Goal: Task Accomplishment & Management: Complete application form

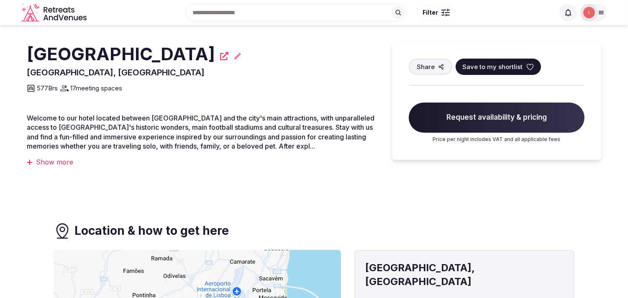
click at [151, 53] on h2 "[GEOGRAPHIC_DATA]" at bounding box center [121, 54] width 188 height 25
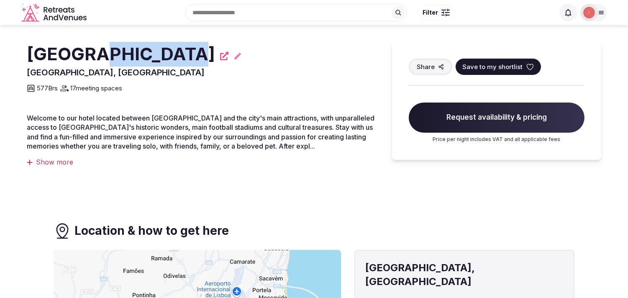
click at [151, 53] on h2 "[GEOGRAPHIC_DATA]" at bounding box center [121, 54] width 188 height 25
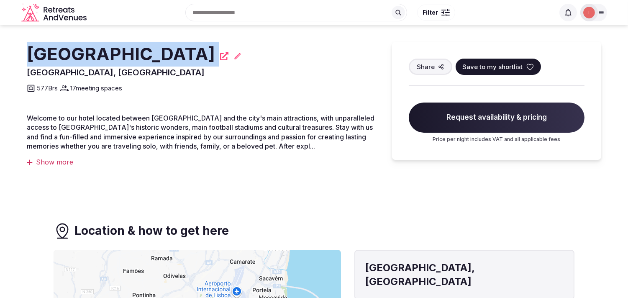
click at [151, 53] on h2 "Lisbon Marriott Hotel" at bounding box center [121, 54] width 188 height 25
copy div "Lisbon Marriott Hotel"
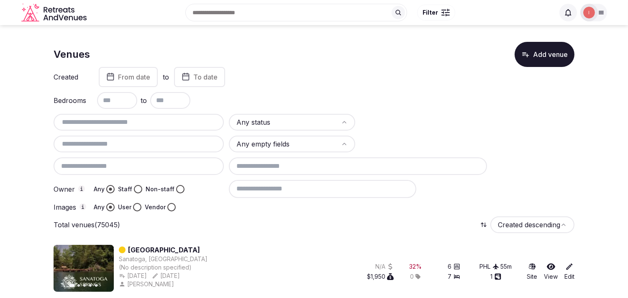
click at [109, 119] on input "text" at bounding box center [138, 122] width 163 height 10
click at [118, 137] on div at bounding box center [139, 143] width 170 height 17
click at [115, 125] on input "text" at bounding box center [138, 122] width 163 height 10
paste input "**********"
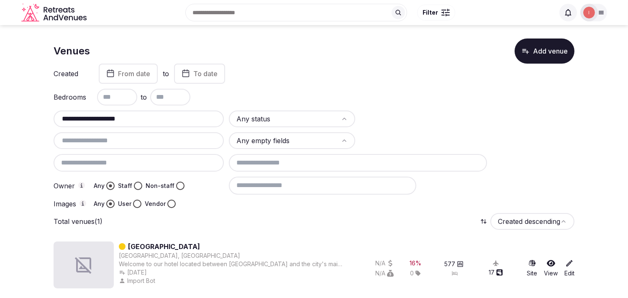
scroll to position [5, 0]
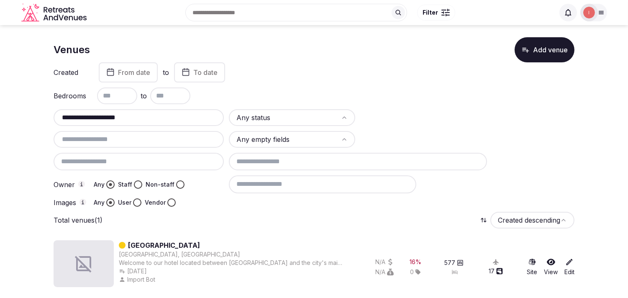
type input "**********"
click at [186, 240] on link "Lisbon Marriott Hotel" at bounding box center [164, 245] width 72 height 10
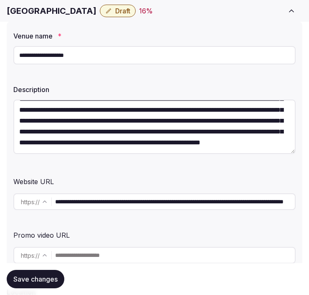
scroll to position [98, 0]
click at [110, 197] on input "**********" at bounding box center [175, 201] width 240 height 17
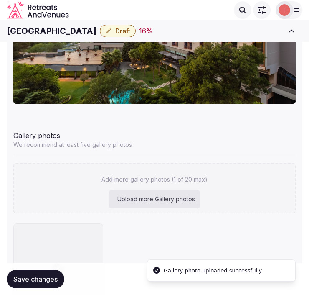
scroll to position [957, 0]
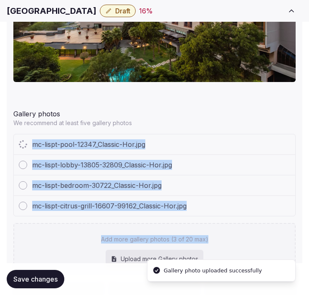
click at [230, 205] on div "mc-lispt-pool-12347_Classic-Hor.jpg mc-lispt-lobby-13805-32809_Classic-Hor.jpg …" at bounding box center [154, 203] width 283 height 139
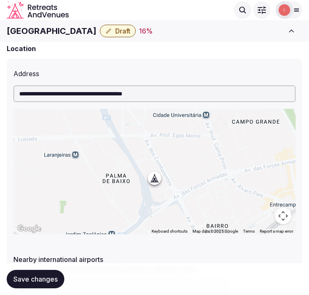
scroll to position [217, 0]
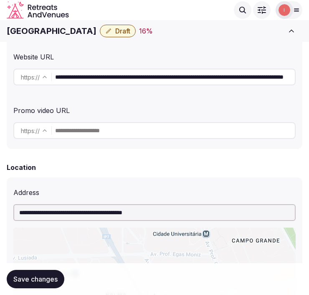
click at [86, 31] on h1 "Lisbon Marriott Hotel" at bounding box center [52, 31] width 90 height 12
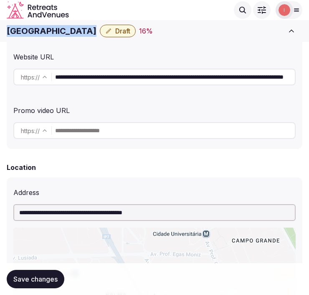
click at [86, 31] on h1 "Lisbon Marriott Hotel" at bounding box center [52, 31] width 90 height 12
copy div "Lisbon Marriott Hotel"
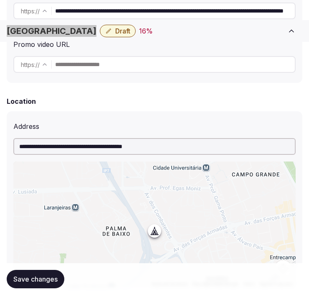
scroll to position [403, 0]
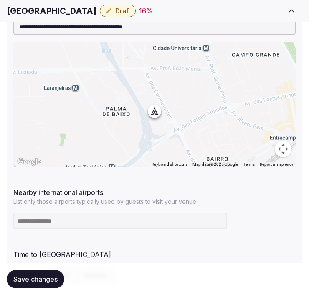
click at [63, 227] on input at bounding box center [120, 220] width 214 height 17
paste input "***"
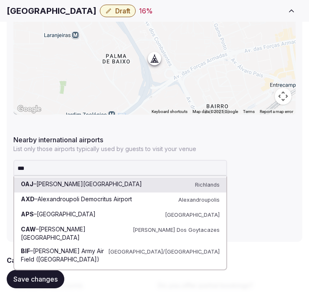
scroll to position [496, 0]
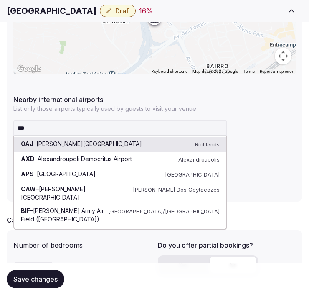
click at [180, 128] on input "***" at bounding box center [120, 128] width 214 height 17
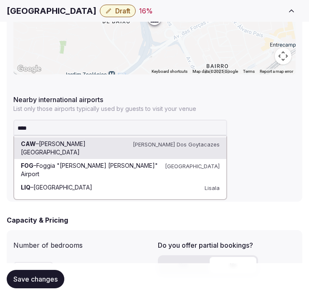
paste input "****"
type input "********"
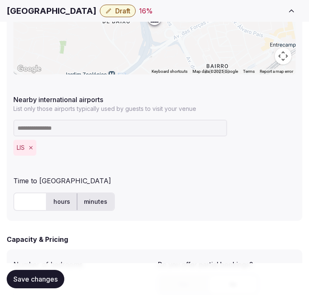
drag, startPoint x: 34, startPoint y: 190, endPoint x: 29, endPoint y: 195, distance: 6.8
click at [31, 193] on div "hours minutes" at bounding box center [154, 201] width 283 height 25
click at [29, 204] on input "text" at bounding box center [29, 201] width 33 height 18
type input "**"
click at [45, 273] on button "Save changes" at bounding box center [36, 279] width 58 height 18
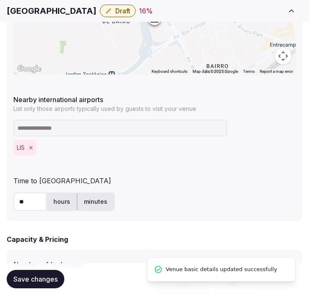
click at [119, 11] on span "Draft" at bounding box center [122, 11] width 15 height 8
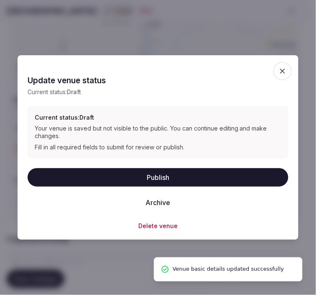
click at [158, 182] on button "Publish" at bounding box center [158, 177] width 261 height 18
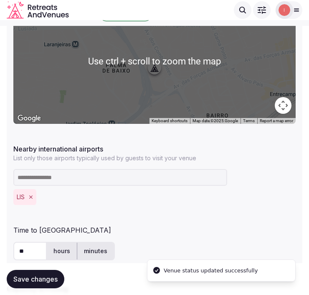
scroll to position [357, 0]
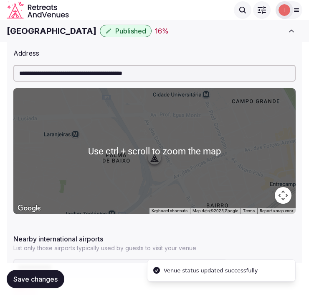
click at [59, 28] on h1 "Lisbon Marriott Hotel" at bounding box center [52, 31] width 90 height 12
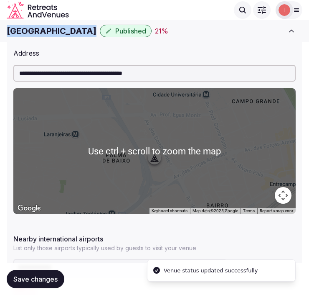
drag, startPoint x: 59, startPoint y: 28, endPoint x: 192, endPoint y: 147, distance: 177.7
click at [64, 32] on h1 "Lisbon Marriott Hotel" at bounding box center [52, 31] width 90 height 12
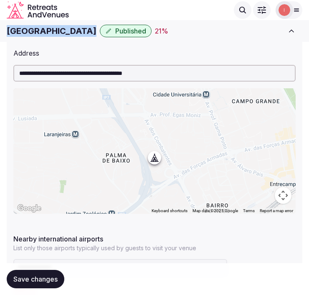
copy div "Lisbon Marriott Hotel"
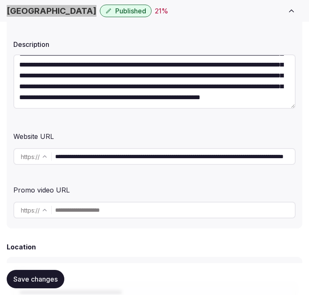
scroll to position [139, 0]
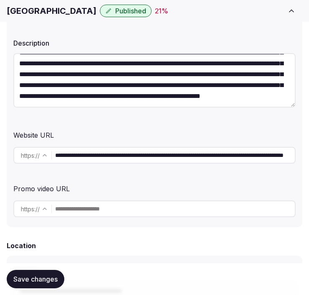
click at [152, 159] on input "**********" at bounding box center [175, 155] width 240 height 17
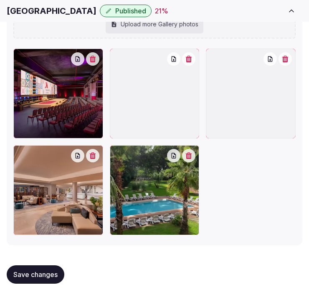
scroll to position [1212, 0]
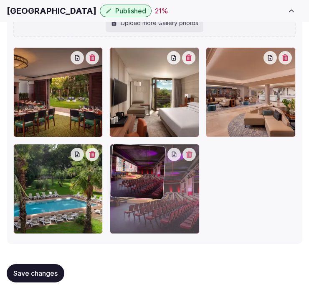
drag, startPoint x: 25, startPoint y: 49, endPoint x: 157, endPoint y: 157, distance: 170.6
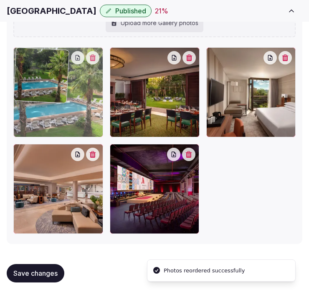
drag, startPoint x: 21, startPoint y: 153, endPoint x: 51, endPoint y: 88, distance: 71.5
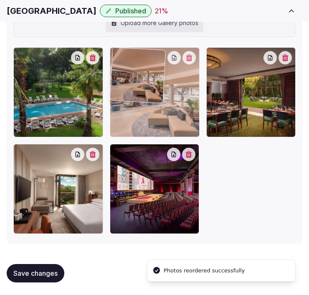
drag, startPoint x: 16, startPoint y: 149, endPoint x: 151, endPoint y: 70, distance: 156.1
click at [151, 70] on img at bounding box center [137, 75] width 55 height 55
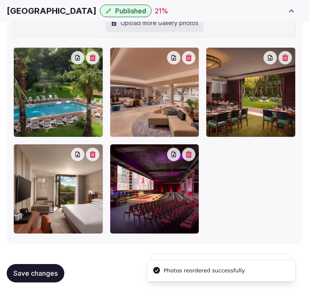
click at [43, 276] on span "Save changes" at bounding box center [35, 273] width 44 height 8
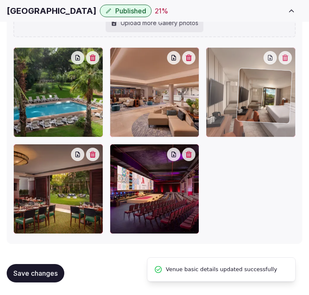
drag, startPoint x: 24, startPoint y: 149, endPoint x: 248, endPoint y: 75, distance: 236.4
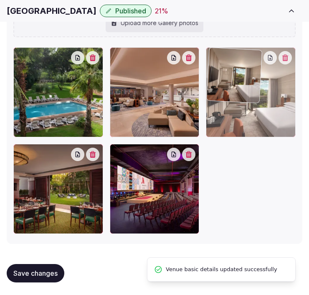
click at [248, 75] on img at bounding box center [234, 75] width 55 height 55
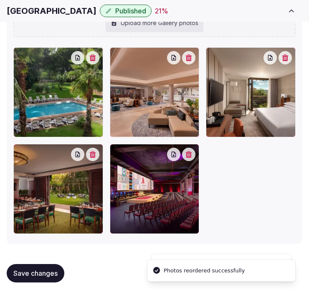
click at [23, 273] on span "Save changes" at bounding box center [35, 273] width 44 height 8
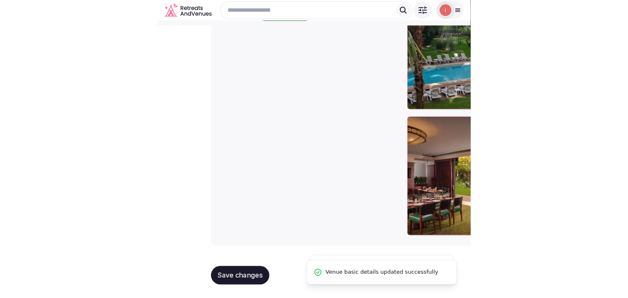
scroll to position [76, 0]
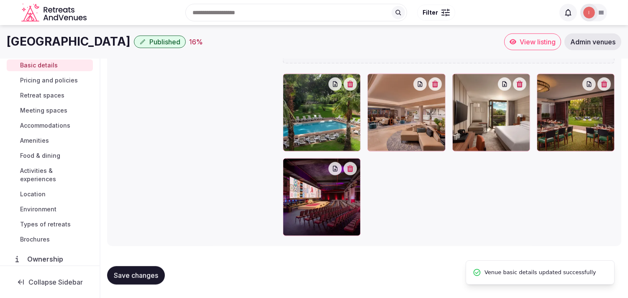
drag, startPoint x: 46, startPoint y: 81, endPoint x: 163, endPoint y: 50, distance: 120.6
click at [46, 81] on span "Pricing and policies" at bounding box center [49, 80] width 58 height 8
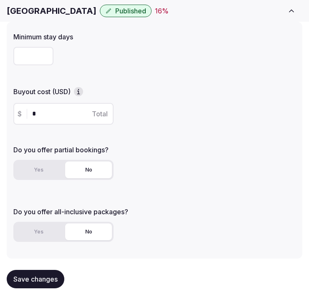
scroll to position [93, 0]
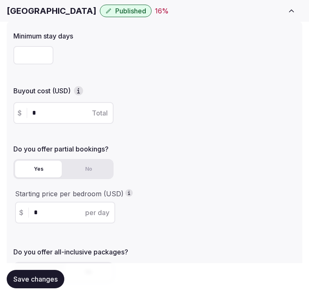
click at [46, 172] on button "Yes" at bounding box center [38, 169] width 47 height 17
drag, startPoint x: 39, startPoint y: 210, endPoint x: 31, endPoint y: 210, distance: 8.4
click at [31, 210] on div "$ * per day" at bounding box center [65, 213] width 100 height 22
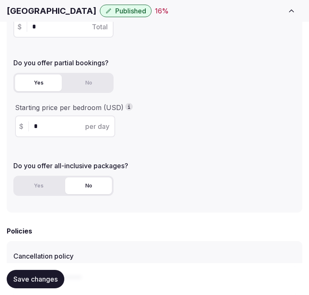
scroll to position [278, 0]
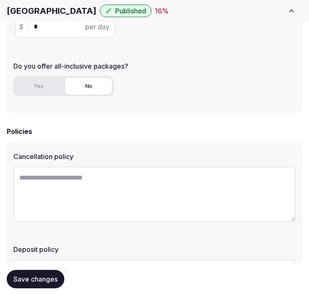
click at [83, 189] on textarea at bounding box center [154, 193] width 283 height 55
paste textarea "**********"
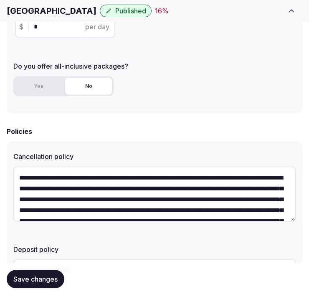
scroll to position [37, 0]
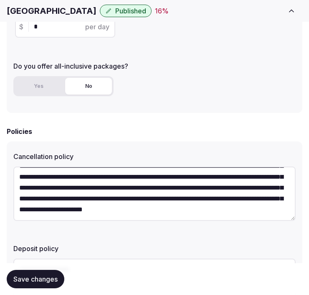
type textarea "**********"
click at [38, 276] on span "Save changes" at bounding box center [35, 279] width 44 height 8
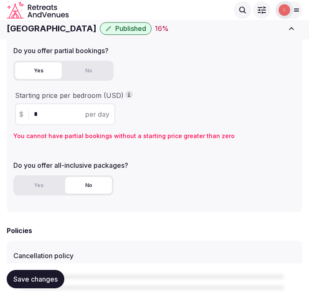
scroll to position [186, 0]
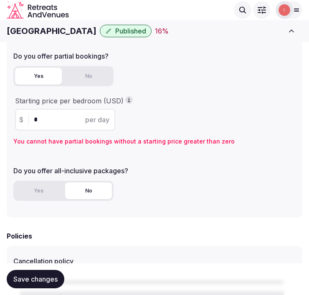
drag, startPoint x: 38, startPoint y: 119, endPoint x: 18, endPoint y: 118, distance: 19.7
click at [18, 118] on div "$ * per day" at bounding box center [65, 120] width 100 height 22
type input "***"
click at [45, 279] on span "Save changes" at bounding box center [35, 279] width 44 height 8
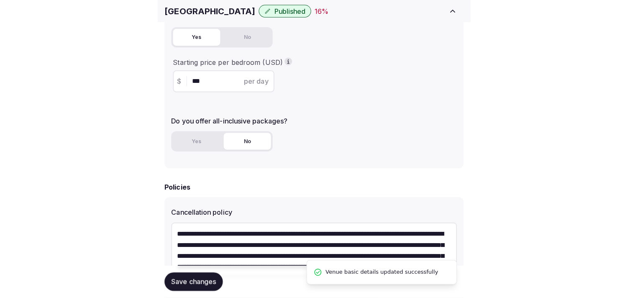
scroll to position [46, 0]
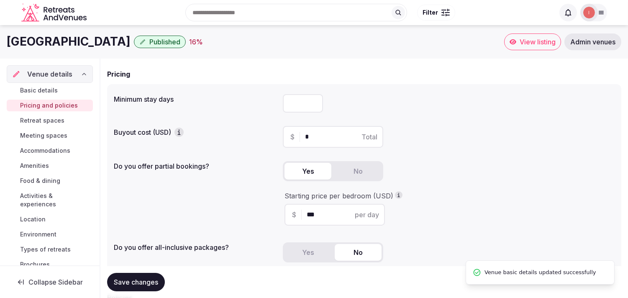
click at [52, 120] on span "Retreat spaces" at bounding box center [42, 120] width 44 height 8
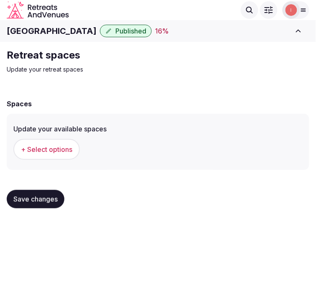
click at [32, 149] on span "+ Select options" at bounding box center [46, 149] width 51 height 9
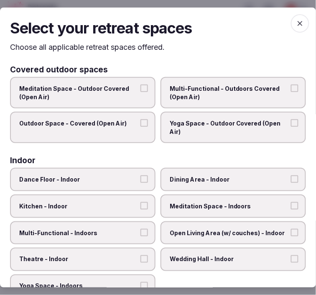
click at [197, 179] on span "Dining Area - Indoor" at bounding box center [229, 180] width 119 height 8
click at [291, 179] on button "Dining Area - Indoor" at bounding box center [295, 180] width 8 height 8
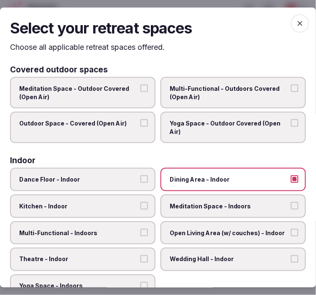
click at [220, 202] on span "Meditation Space - Indoors" at bounding box center [229, 206] width 119 height 8
click at [291, 202] on button "Meditation Space - Indoors" at bounding box center [295, 206] width 8 height 8
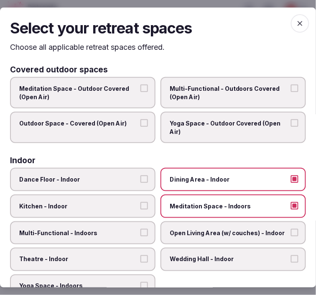
click at [121, 229] on span "Multi-Functional - Indoors" at bounding box center [78, 233] width 119 height 8
click at [140, 229] on button "Multi-Functional - Indoors" at bounding box center [144, 233] width 8 height 8
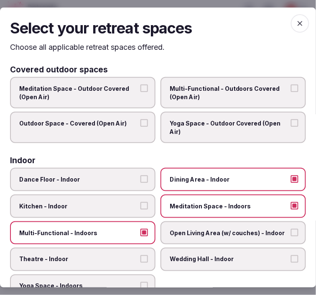
click at [227, 82] on label "Multi-Functional - Outdoors Covered (Open Air)" at bounding box center [234, 92] width 146 height 31
click at [291, 84] on button "Multi-Functional - Outdoors Covered (Open Air)" at bounding box center [295, 88] width 8 height 8
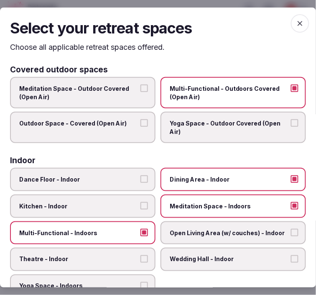
click at [109, 123] on span "Outdoor Space - Covered (Open Air)" at bounding box center [78, 123] width 119 height 8
click at [140, 123] on button "Outdoor Space - Covered (Open Air)" at bounding box center [144, 123] width 8 height 8
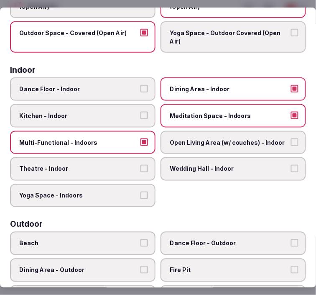
scroll to position [93, 0]
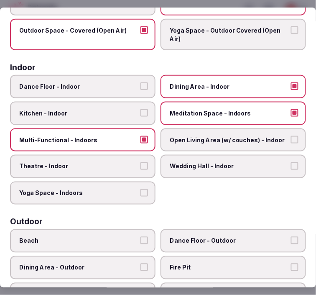
click at [124, 162] on span "Theatre - Indoor" at bounding box center [78, 166] width 119 height 8
click at [140, 162] on button "Theatre - Indoor" at bounding box center [144, 166] width 8 height 8
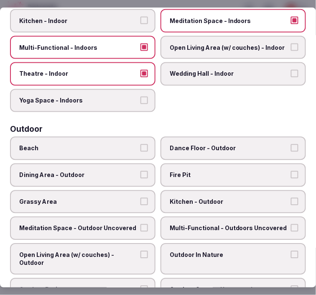
scroll to position [186, 0]
click at [118, 171] on span "Dining Area - Outdoor" at bounding box center [78, 175] width 119 height 8
click at [140, 171] on button "Dining Area - Outdoor" at bounding box center [144, 175] width 8 height 8
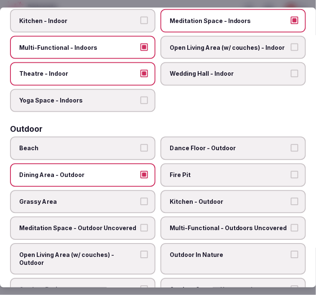
click at [114, 197] on span "Grassy Area" at bounding box center [78, 201] width 119 height 8
click at [140, 197] on button "Grassy Area" at bounding box center [144, 201] width 8 height 8
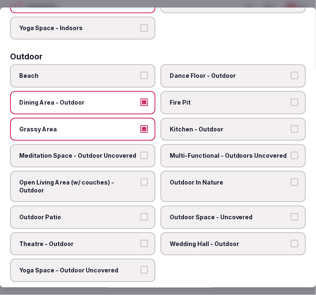
scroll to position [278, 0]
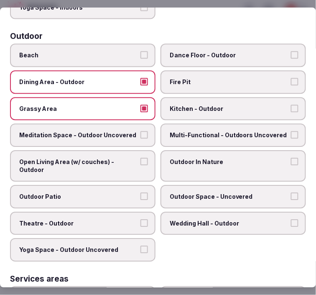
click at [197, 158] on span "Outdoor In Nature" at bounding box center [229, 162] width 119 height 8
click at [291, 158] on button "Outdoor In Nature" at bounding box center [295, 162] width 8 height 8
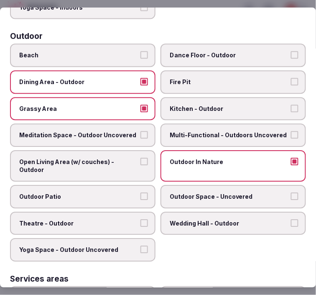
click at [201, 133] on label "Multi-Functional - Outdoors Uncovered" at bounding box center [234, 134] width 146 height 23
click at [291, 133] on button "Multi-Functional - Outdoors Uncovered" at bounding box center [295, 135] width 8 height 8
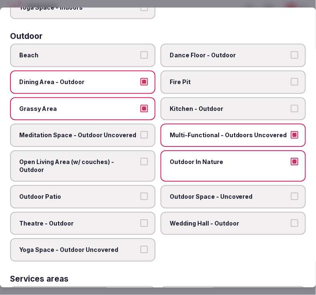
click at [122, 158] on span "Open Living Area (w/ couches) - Outdoor" at bounding box center [78, 166] width 119 height 16
click at [140, 158] on button "Open Living Area (w/ couches) - Outdoor" at bounding box center [144, 162] width 8 height 8
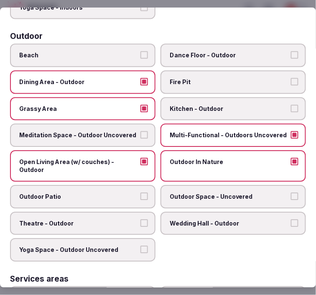
click at [131, 185] on label "Outdoor Patio" at bounding box center [83, 196] width 146 height 23
click at [140, 192] on button "Outdoor Patio" at bounding box center [144, 196] width 8 height 8
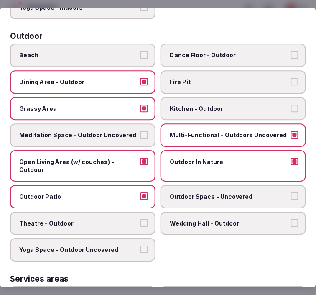
click at [175, 185] on label "Outdoor Space - Uncovered" at bounding box center [234, 196] width 146 height 23
click at [291, 192] on button "Outdoor Space - Uncovered" at bounding box center [295, 196] width 8 height 8
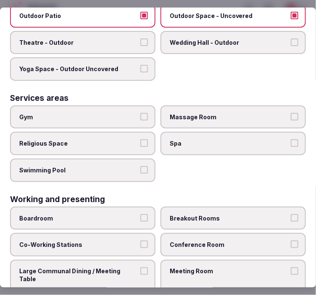
scroll to position [465, 0]
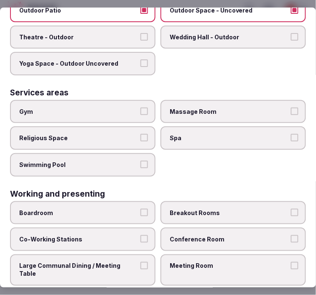
click at [126, 56] on label "Yoga Space - Outdoor Uncovered" at bounding box center [83, 63] width 146 height 23
click at [140, 59] on button "Yoga Space - Outdoor Uncovered" at bounding box center [144, 63] width 8 height 8
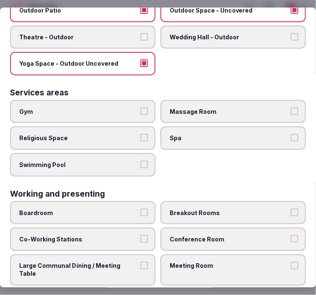
click at [134, 107] on span "Gym" at bounding box center [78, 111] width 119 height 8
click at [140, 107] on button "Gym" at bounding box center [144, 111] width 8 height 8
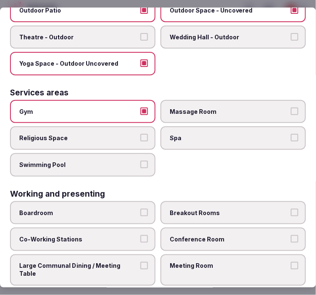
click at [140, 161] on button "Swimming Pool" at bounding box center [144, 165] width 8 height 8
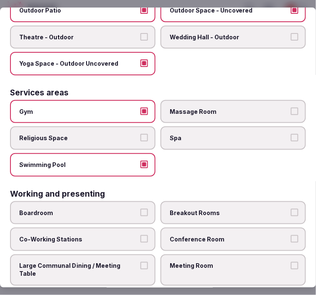
click at [139, 100] on label "Gym" at bounding box center [83, 111] width 146 height 23
click at [140, 107] on button "Gym" at bounding box center [144, 111] width 8 height 8
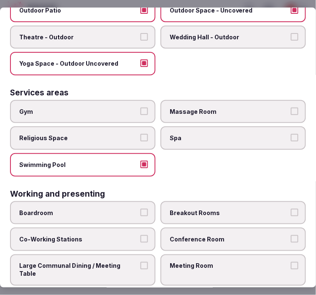
scroll to position [474, 0]
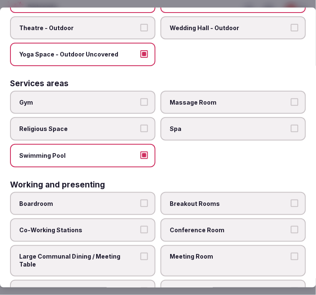
click at [146, 94] on label "Gym" at bounding box center [83, 102] width 146 height 23
click at [146, 98] on button "Gym" at bounding box center [144, 102] width 8 height 8
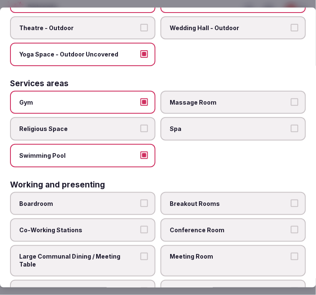
click at [208, 220] on label "Conference Room" at bounding box center [234, 229] width 146 height 23
click at [291, 226] on button "Conference Room" at bounding box center [295, 230] width 8 height 8
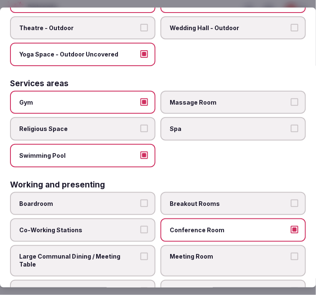
click at [207, 253] on span "Meeting Room" at bounding box center [229, 257] width 119 height 8
click at [291, 253] on button "Meeting Room" at bounding box center [295, 257] width 8 height 8
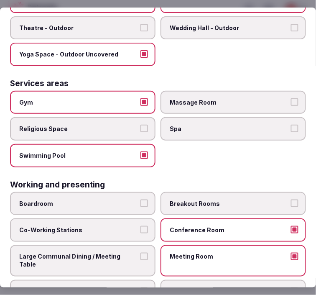
click at [191, 199] on span "Breakout Rooms" at bounding box center [229, 203] width 119 height 8
click at [291, 199] on button "Breakout Rooms" at bounding box center [295, 203] width 8 height 8
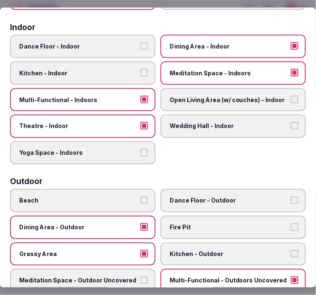
scroll to position [186, 0]
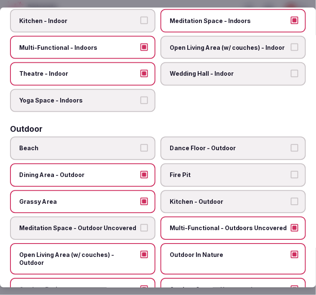
click at [122, 171] on span "Dining Area - Outdoor" at bounding box center [78, 175] width 119 height 8
click at [140, 171] on button "Dining Area - Outdoor" at bounding box center [144, 175] width 8 height 8
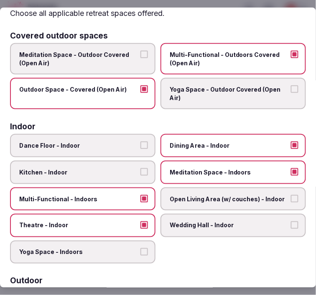
scroll to position [0, 0]
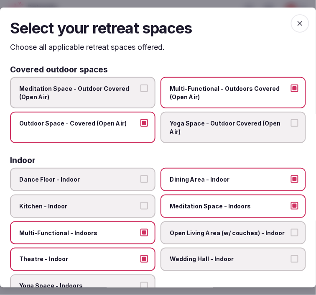
click at [298, 19] on icon "button" at bounding box center [300, 23] width 8 height 8
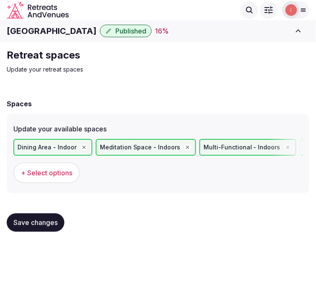
click at [42, 225] on span "Save changes" at bounding box center [35, 222] width 44 height 8
click at [46, 223] on span "Save changes" at bounding box center [35, 222] width 44 height 8
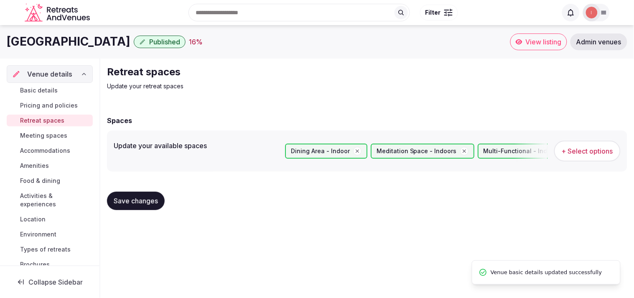
click at [56, 134] on span "Meeting spaces" at bounding box center [43, 135] width 47 height 8
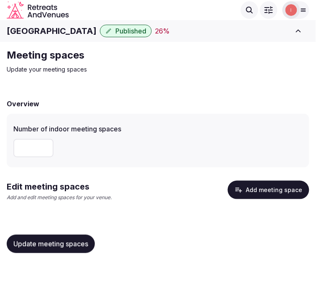
drag, startPoint x: 28, startPoint y: 145, endPoint x: 23, endPoint y: 133, distance: 13.1
click at [23, 133] on div "Number of indoor meeting spaces **" at bounding box center [157, 140] width 289 height 40
type input "*"
type input "**"
drag, startPoint x: 70, startPoint y: 243, endPoint x: 308, endPoint y: 219, distance: 239.5
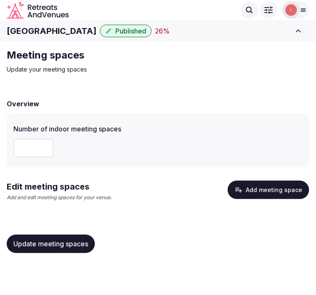
click at [73, 240] on span "Update meeting spaces" at bounding box center [50, 244] width 75 height 8
click at [275, 189] on button "Add meeting space" at bounding box center [269, 190] width 82 height 18
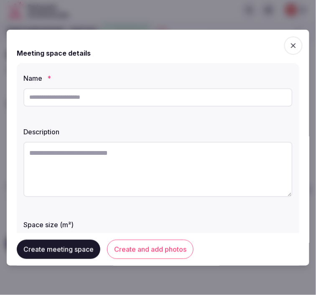
click at [147, 102] on input "text" at bounding box center [157, 97] width 269 height 18
paste input "**********"
type input "**********"
click at [203, 182] on textarea at bounding box center [157, 169] width 269 height 55
click at [211, 209] on div "**********" at bounding box center [158, 207] width 283 height 289
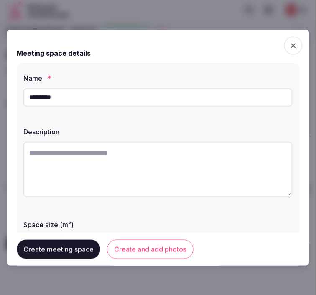
click at [214, 171] on textarea at bounding box center [157, 169] width 269 height 55
paste textarea "**********"
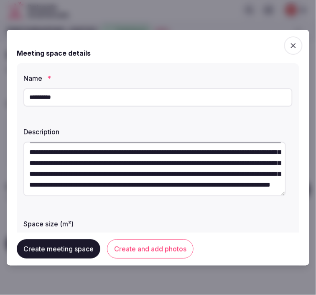
scroll to position [65, 0]
type textarea "**********"
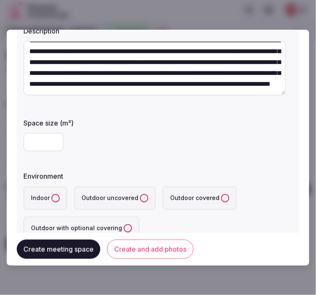
scroll to position [139, 0]
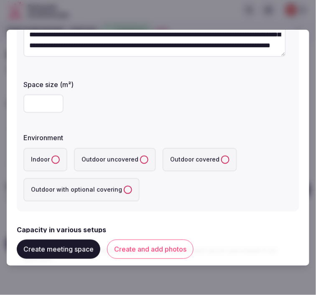
click at [41, 101] on input "number" at bounding box center [43, 103] width 40 height 18
type input "****"
click at [52, 156] on button "Indoor" at bounding box center [55, 160] width 8 height 8
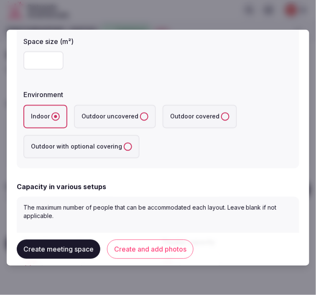
scroll to position [278, 0]
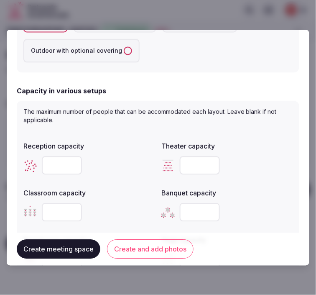
click at [189, 165] on input "number" at bounding box center [200, 165] width 40 height 18
type input "***"
click at [64, 207] on input "number" at bounding box center [62, 212] width 40 height 18
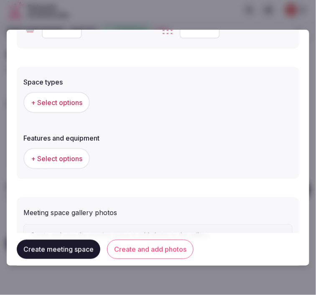
scroll to position [545, 0]
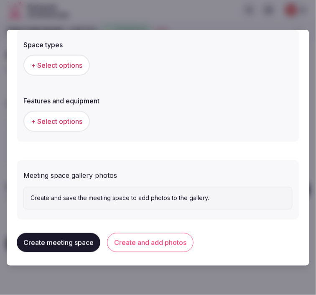
type input "***"
click at [77, 57] on button "+ Select options" at bounding box center [56, 65] width 66 height 21
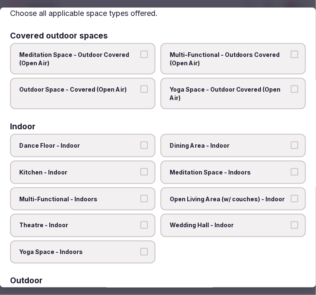
scroll to position [46, 0]
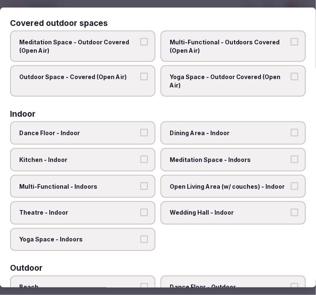
click at [125, 209] on span "Theatre - Indoor" at bounding box center [78, 213] width 119 height 8
click at [140, 209] on button "Theatre - Indoor" at bounding box center [144, 213] width 8 height 8
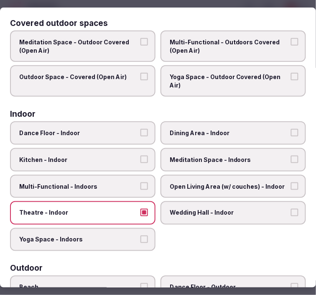
click at [123, 182] on span "Multi-Functional - Indoors" at bounding box center [78, 186] width 119 height 8
click at [140, 182] on button "Multi-Functional - Indoors" at bounding box center [144, 186] width 8 height 8
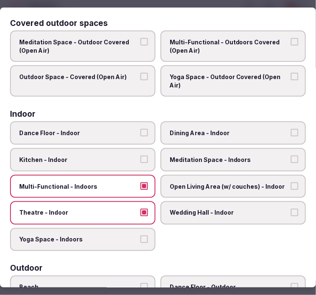
click at [123, 182] on span "Multi-Functional - Indoors" at bounding box center [78, 186] width 119 height 8
click at [140, 182] on button "Multi-Functional - Indoors" at bounding box center [144, 186] width 8 height 8
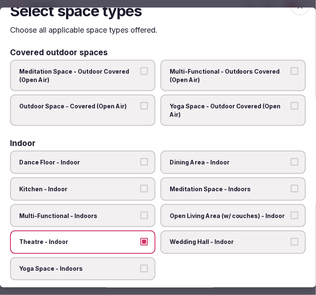
scroll to position [0, 0]
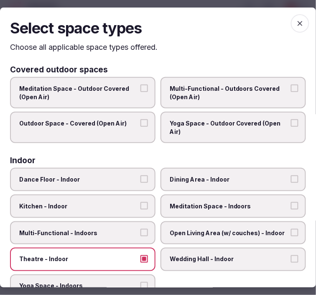
click at [294, 31] on span "button" at bounding box center [300, 23] width 18 height 18
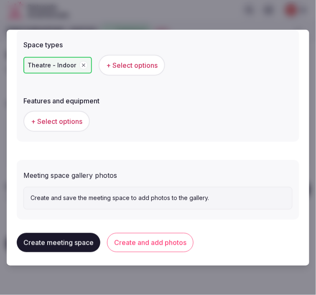
click at [63, 117] on span "+ Select options" at bounding box center [56, 121] width 51 height 9
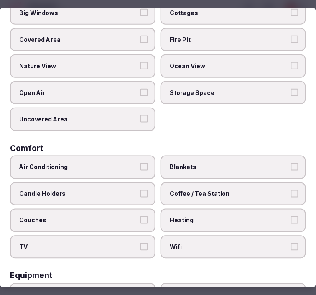
scroll to position [186, 0]
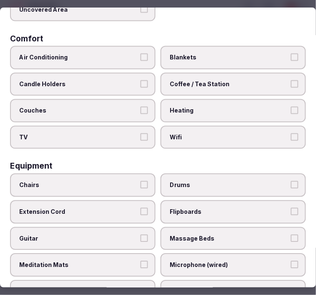
click at [106, 53] on span "Air Conditioning" at bounding box center [78, 57] width 119 height 8
click at [140, 53] on button "Air Conditioning" at bounding box center [144, 57] width 8 height 8
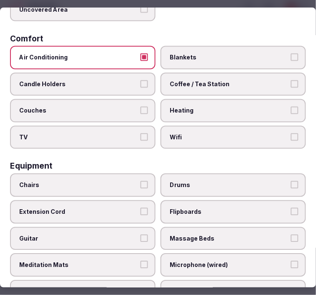
drag, startPoint x: 186, startPoint y: 125, endPoint x: 195, endPoint y: 102, distance: 25.4
click at [188, 125] on label "Wifi" at bounding box center [234, 136] width 146 height 23
click at [291, 133] on button "Wifi" at bounding box center [295, 137] width 8 height 8
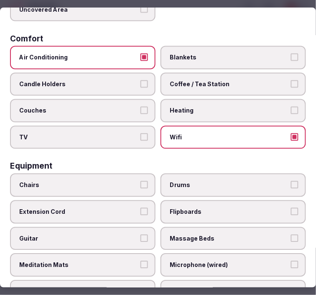
click at [211, 74] on label "Coffee / Tea Station" at bounding box center [234, 83] width 146 height 23
click at [291, 80] on button "Coffee / Tea Station" at bounding box center [295, 84] width 8 height 8
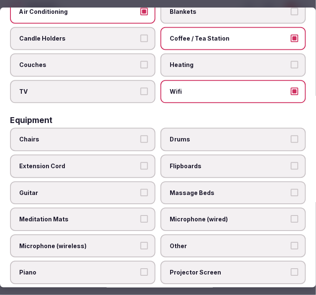
scroll to position [278, 0]
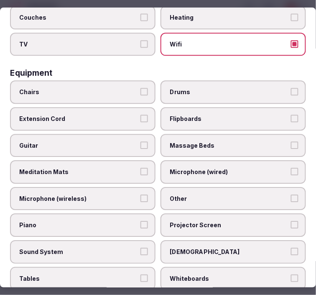
drag, startPoint x: 123, startPoint y: 81, endPoint x: 132, endPoint y: 82, distance: 9.3
click at [124, 88] on span "Chairs" at bounding box center [78, 92] width 119 height 8
click at [140, 88] on button "Chairs" at bounding box center [144, 92] width 8 height 8
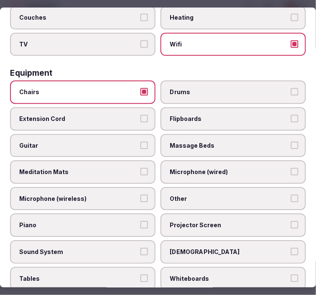
drag, startPoint x: 237, startPoint y: 188, endPoint x: 224, endPoint y: 202, distance: 19.2
click at [237, 194] on span "Other" at bounding box center [229, 198] width 119 height 8
click at [291, 194] on button "Other" at bounding box center [295, 198] width 8 height 8
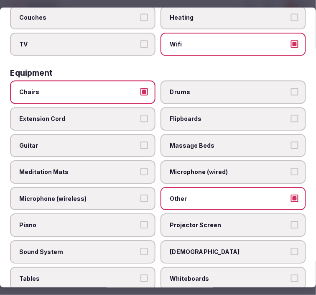
click at [145, 267] on label "Tables" at bounding box center [83, 278] width 146 height 23
click at [145, 274] on button "Tables" at bounding box center [144, 278] width 8 height 8
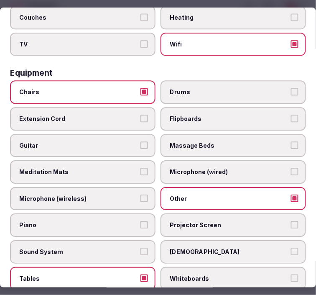
click at [258, 221] on span "Projector Screen" at bounding box center [229, 225] width 119 height 8
click at [291, 221] on button "Projector Screen" at bounding box center [295, 225] width 8 height 8
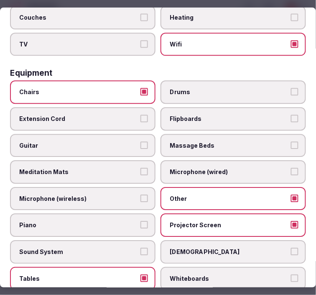
click at [132, 248] on span "Sound System" at bounding box center [78, 252] width 119 height 8
click at [140, 248] on button "Sound System" at bounding box center [144, 252] width 8 height 8
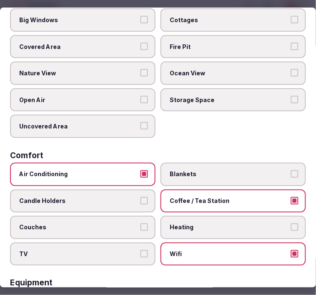
scroll to position [0, 0]
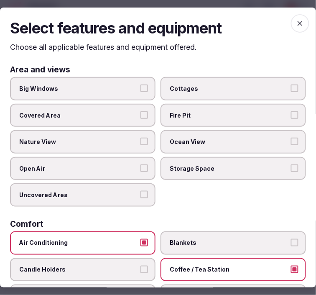
click at [296, 26] on icon "button" at bounding box center [300, 23] width 8 height 8
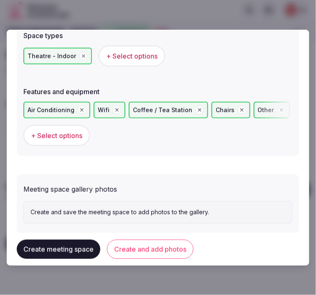
scroll to position [568, 0]
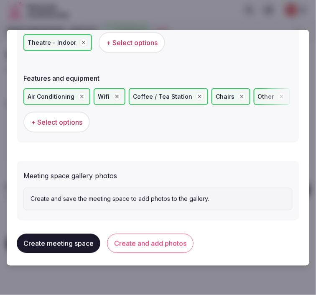
click at [158, 240] on button "Create and add photos" at bounding box center [150, 243] width 87 height 19
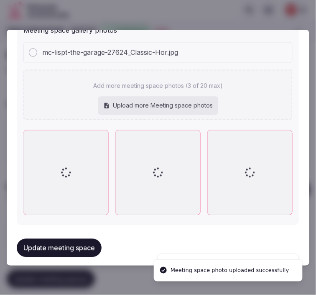
scroll to position [715, 0]
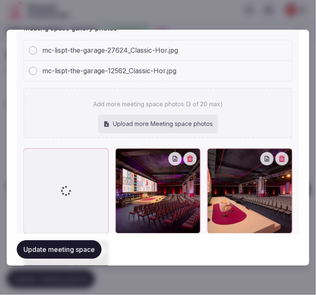
drag, startPoint x: 49, startPoint y: 249, endPoint x: 54, endPoint y: 246, distance: 5.8
click at [54, 246] on button "Update meeting space" at bounding box center [59, 249] width 85 height 18
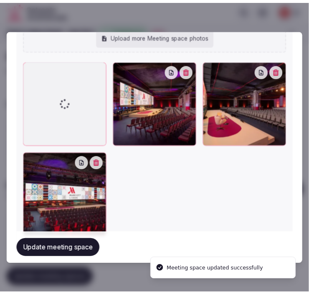
scroll to position [826, 0]
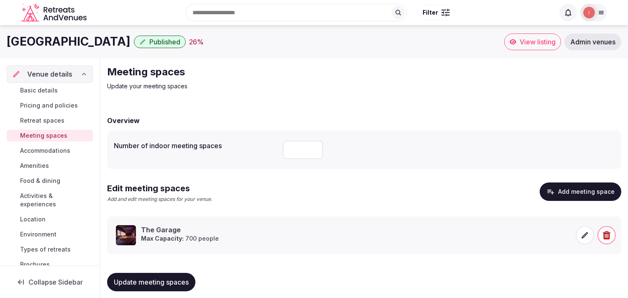
click at [28, 146] on link "Accommodations" at bounding box center [50, 151] width 86 height 12
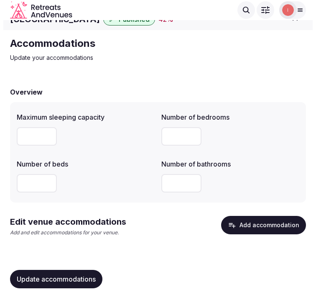
scroll to position [18, 0]
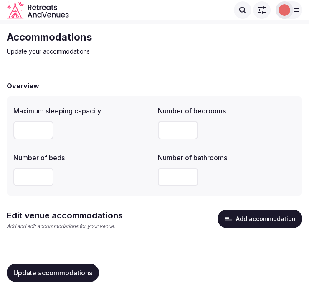
drag, startPoint x: 184, startPoint y: 125, endPoint x: 166, endPoint y: 131, distance: 18.8
click at [166, 131] on input "***" at bounding box center [178, 130] width 40 height 18
click at [110, 158] on label "Number of beds" at bounding box center [82, 157] width 138 height 7
click at [282, 220] on button "Add accommodation" at bounding box center [260, 218] width 85 height 18
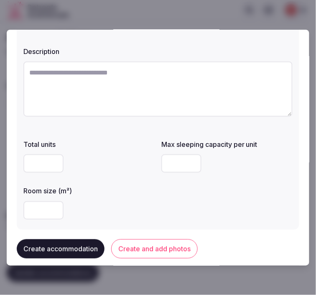
scroll to position [46, 0]
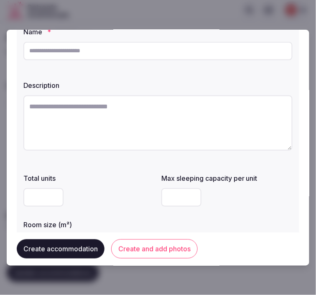
click at [176, 52] on input "text" at bounding box center [157, 51] width 269 height 18
paste input "**********"
type input "**********"
click at [197, 136] on textarea at bounding box center [157, 122] width 269 height 55
paste textarea "**********"
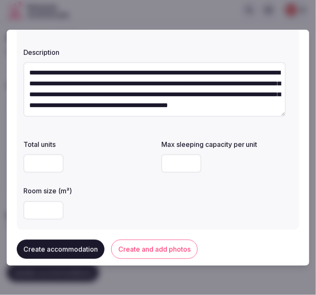
scroll to position [93, 0]
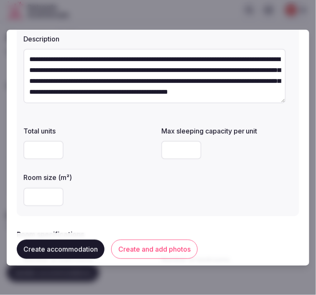
type textarea "**********"
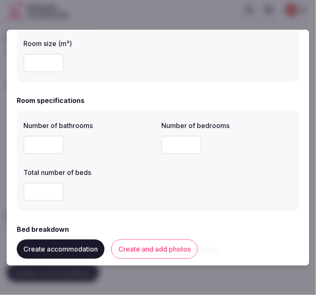
scroll to position [232, 0]
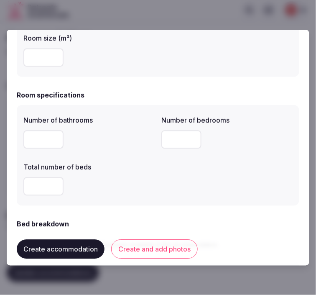
click at [40, 60] on input "number" at bounding box center [43, 58] width 40 height 18
type input "***"
click at [30, 144] on input "number" at bounding box center [43, 139] width 40 height 18
type input "*"
click at [168, 136] on input "number" at bounding box center [181, 139] width 40 height 18
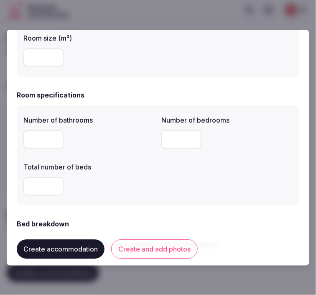
type input "*"
click at [38, 184] on input "number" at bounding box center [43, 186] width 40 height 18
drag, startPoint x: 36, startPoint y: 136, endPoint x: 25, endPoint y: 135, distance: 11.3
click at [25, 135] on input "*" at bounding box center [43, 139] width 40 height 18
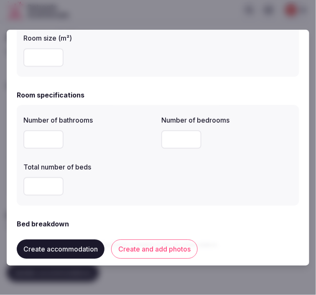
click at [31, 193] on input "number" at bounding box center [43, 186] width 40 height 18
type input "*"
click at [189, 193] on div "Number of bathrooms * Number of bedrooms * Total number of beds *" at bounding box center [157, 155] width 269 height 87
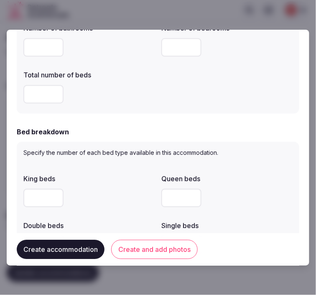
scroll to position [325, 0]
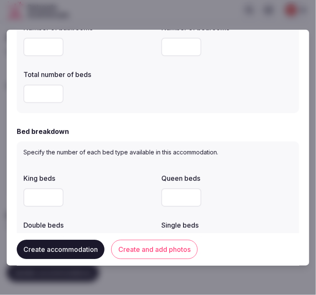
click at [44, 196] on input "number" at bounding box center [43, 197] width 40 height 18
type input "*"
click at [107, 194] on div "*" at bounding box center [88, 197] width 131 height 18
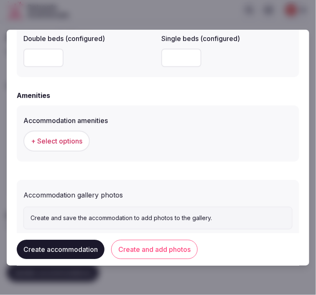
scroll to position [789, 0]
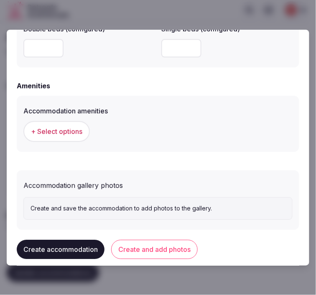
click at [65, 133] on span "+ Select options" at bounding box center [56, 131] width 51 height 9
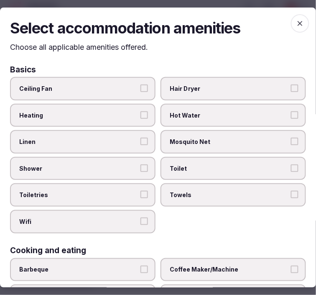
click at [187, 166] on span "Toilet" at bounding box center [229, 168] width 119 height 8
click at [291, 166] on button "Toilet" at bounding box center [295, 168] width 8 height 8
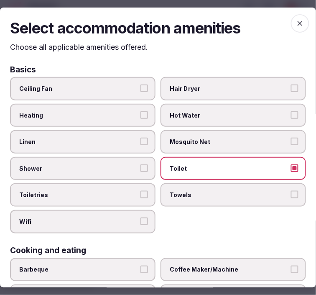
click at [193, 195] on span "Towels" at bounding box center [229, 195] width 119 height 8
click at [291, 195] on button "Towels" at bounding box center [295, 195] width 8 height 8
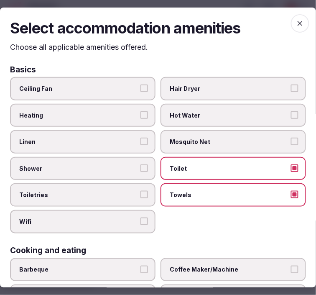
click at [140, 169] on label "Shower" at bounding box center [83, 168] width 146 height 23
click at [140, 169] on button "Shower" at bounding box center [144, 168] width 8 height 8
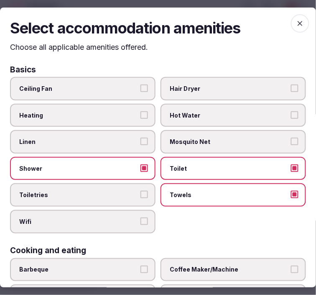
click at [133, 130] on label "Linen" at bounding box center [83, 141] width 146 height 23
click at [140, 138] on button "Linen" at bounding box center [144, 142] width 8 height 8
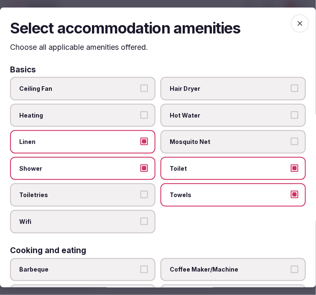
click at [146, 194] on label "Toiletries" at bounding box center [83, 195] width 146 height 23
click at [146, 194] on button "Toiletries" at bounding box center [144, 195] width 8 height 8
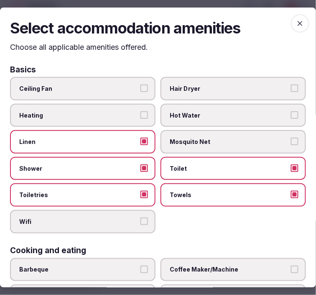
click at [140, 213] on label "Wifi" at bounding box center [83, 221] width 146 height 23
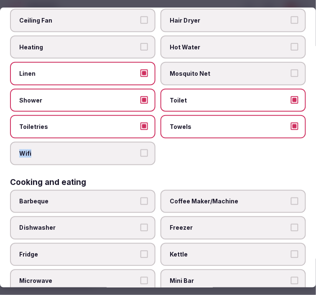
scroll to position [139, 0]
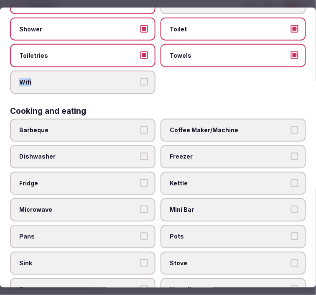
click at [142, 78] on button "Wifi" at bounding box center [144, 82] width 8 height 8
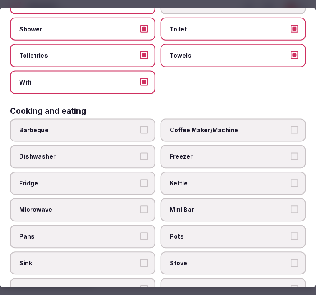
click at [195, 131] on label "Coffee Maker/Machine" at bounding box center [234, 130] width 146 height 23
click at [291, 131] on button "Coffee Maker/Machine" at bounding box center [295, 130] width 8 height 8
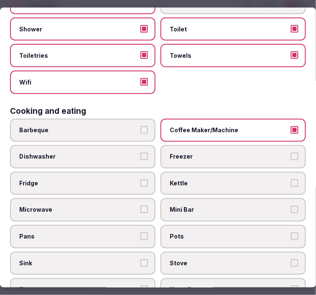
click at [250, 206] on span "Mini Bar" at bounding box center [229, 210] width 119 height 8
click at [291, 206] on button "Mini Bar" at bounding box center [295, 210] width 8 height 8
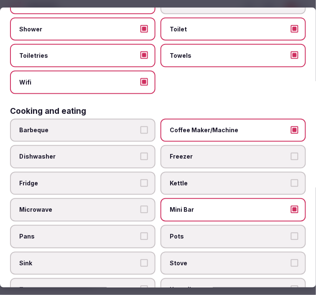
click at [247, 181] on span "Kettle" at bounding box center [229, 183] width 119 height 8
click at [291, 181] on button "Kettle" at bounding box center [295, 183] width 8 height 8
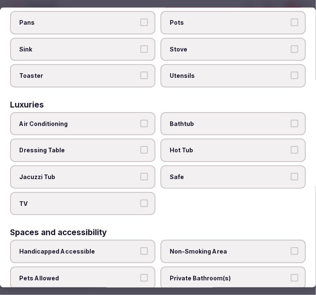
scroll to position [371, 0]
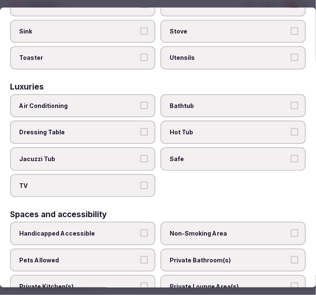
click at [105, 102] on span "Air Conditioning" at bounding box center [78, 106] width 119 height 8
click at [140, 102] on button "Air Conditioning" at bounding box center [144, 106] width 8 height 8
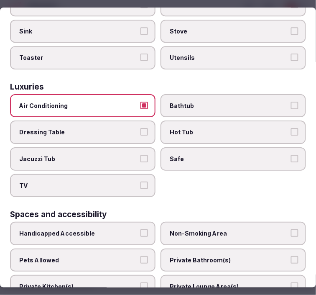
click at [194, 159] on div "Air Conditioning Bathtub Dressing Table Hot Tub Jacuzzi Tub Safe TV" at bounding box center [158, 145] width 296 height 103
click at [194, 155] on span "Safe" at bounding box center [229, 159] width 119 height 8
click at [291, 155] on button "Safe" at bounding box center [295, 159] width 8 height 8
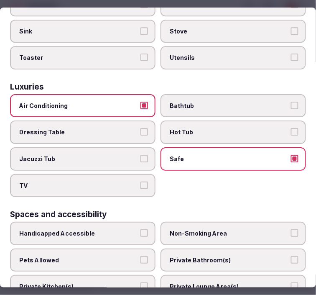
click at [202, 99] on label "Bathtub" at bounding box center [234, 105] width 146 height 23
click at [291, 102] on button "Bathtub" at bounding box center [295, 106] width 8 height 8
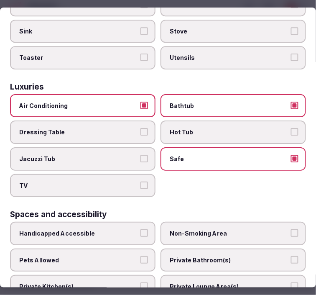
click at [95, 181] on span "TV" at bounding box center [78, 185] width 119 height 8
click at [140, 181] on button "TV" at bounding box center [144, 185] width 8 height 8
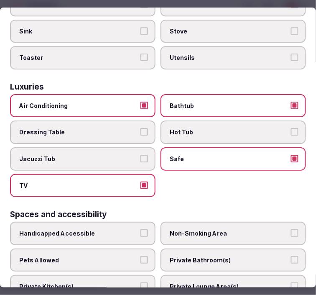
scroll to position [465, 0]
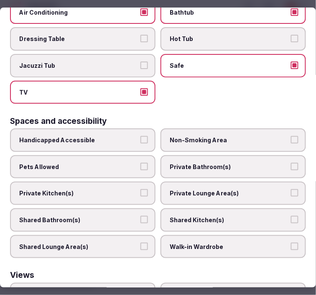
click at [195, 161] on label "Private Bathroom(s)" at bounding box center [234, 166] width 146 height 23
click at [291, 163] on button "Private Bathroom(s)" at bounding box center [295, 167] width 8 height 8
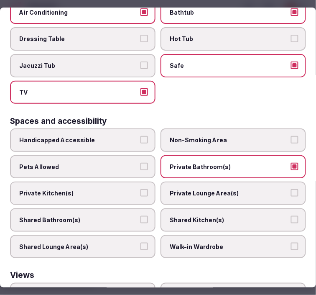
click at [200, 189] on span "Private Lounge Area(s)" at bounding box center [229, 193] width 119 height 8
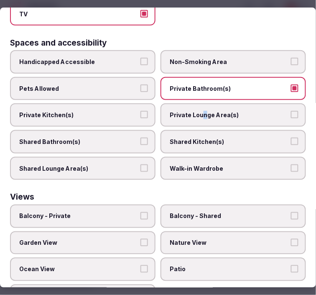
scroll to position [553, 0]
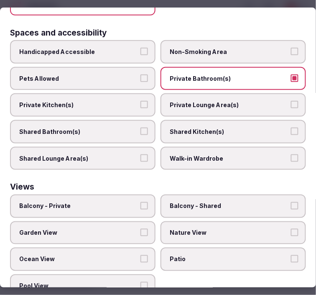
click at [121, 202] on span "Balcony - Private" at bounding box center [78, 206] width 119 height 8
click at [140, 202] on button "Balcony - Private" at bounding box center [144, 206] width 8 height 8
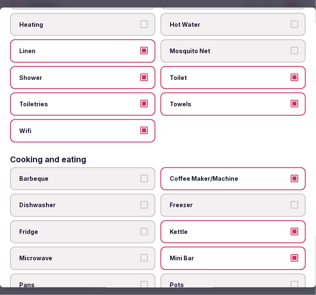
scroll to position [0, 0]
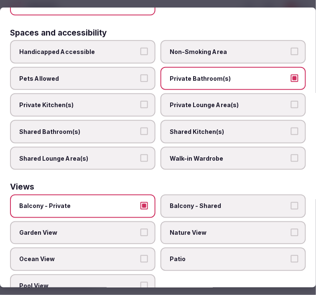
click at [229, 229] on span "Nature View" at bounding box center [229, 233] width 119 height 8
click at [291, 229] on button "Nature View" at bounding box center [295, 233] width 8 height 8
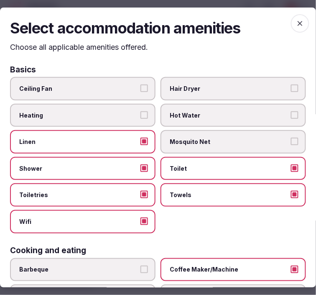
click at [296, 19] on icon "button" at bounding box center [300, 23] width 8 height 8
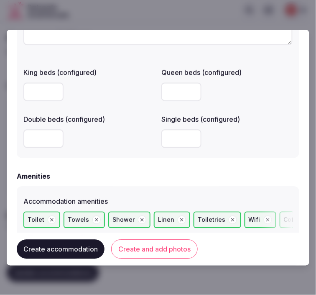
scroll to position [789, 0]
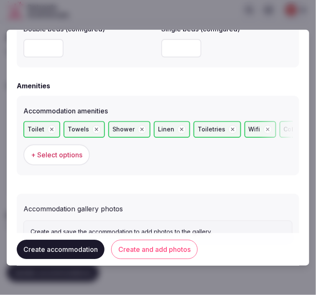
click at [166, 243] on button "Create and add photos" at bounding box center [154, 249] width 87 height 19
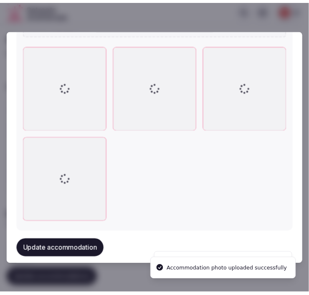
scroll to position [1102, 0]
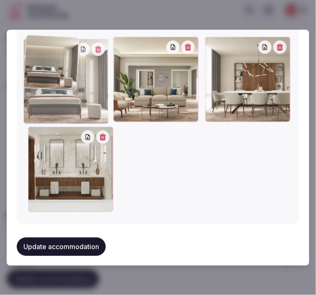
drag, startPoint x: 30, startPoint y: 126, endPoint x: 41, endPoint y: 90, distance: 37.7
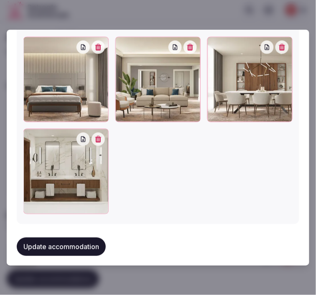
click at [31, 240] on button "Update accommodation" at bounding box center [61, 247] width 89 height 18
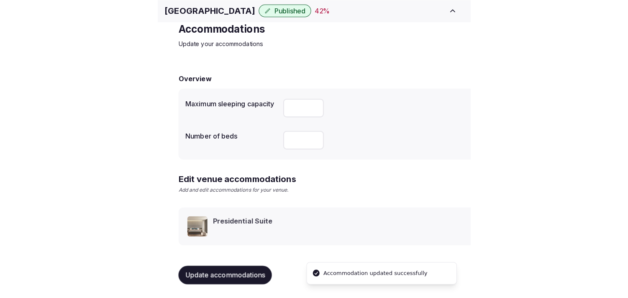
scroll to position [39, 0]
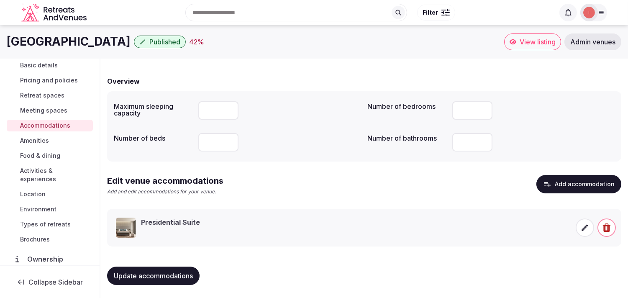
click at [44, 138] on span "Amenities" at bounding box center [34, 140] width 29 height 8
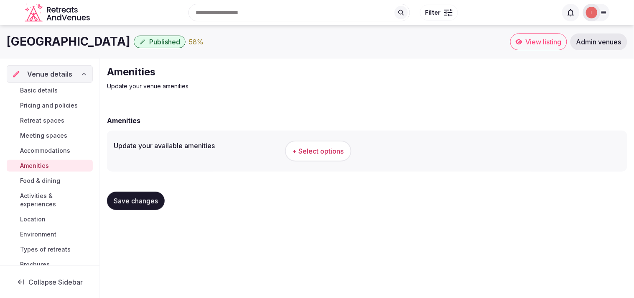
click at [331, 153] on span "+ Select options" at bounding box center [318, 150] width 51 height 9
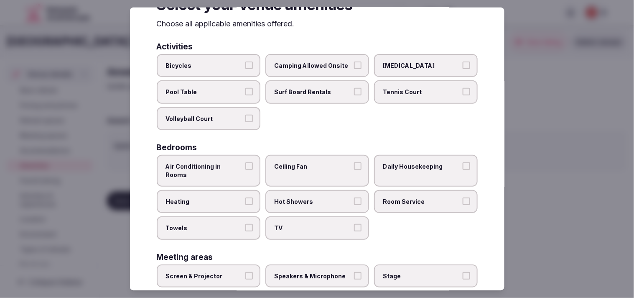
scroll to position [93, 0]
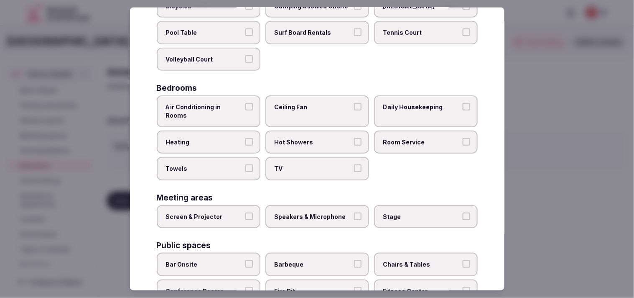
click at [244, 99] on label "Air Conditioning in Rooms" at bounding box center [209, 110] width 104 height 31
click at [245, 103] on button "Air Conditioning in Rooms" at bounding box center [249, 107] width 8 height 8
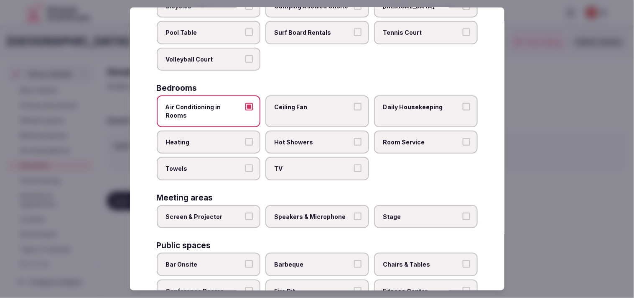
click at [299, 130] on label "Hot Showers" at bounding box center [318, 141] width 104 height 23
click at [354, 138] on button "Hot Showers" at bounding box center [358, 142] width 8 height 8
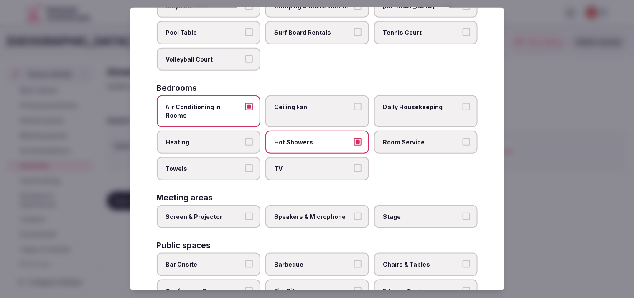
click at [377, 132] on label "Room Service" at bounding box center [426, 141] width 104 height 23
click at [463, 138] on button "Room Service" at bounding box center [467, 142] width 8 height 8
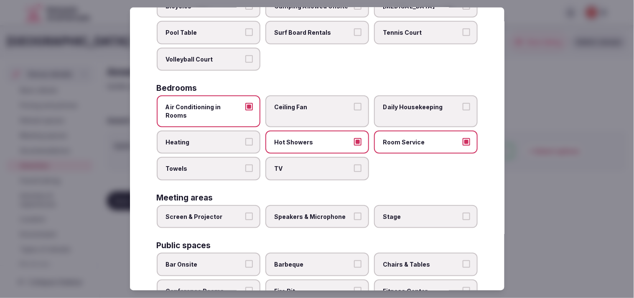
click at [344, 164] on span "TV" at bounding box center [313, 168] width 77 height 8
click at [354, 164] on button "TV" at bounding box center [358, 168] width 8 height 8
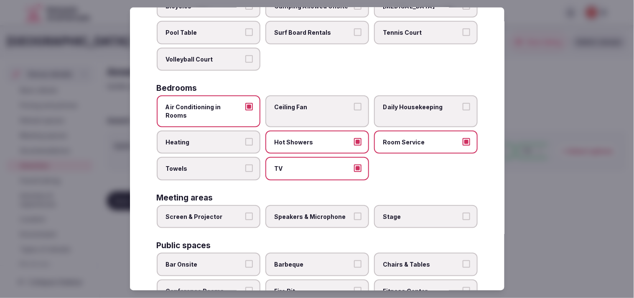
click at [225, 164] on span "Towels" at bounding box center [204, 168] width 77 height 8
click at [245, 164] on button "Towels" at bounding box center [249, 168] width 8 height 8
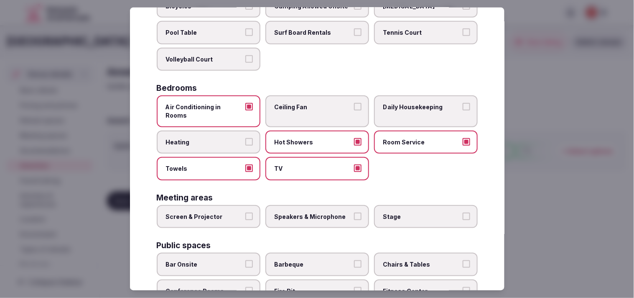
click at [238, 212] on span "Screen & Projector" at bounding box center [204, 216] width 77 height 8
click at [245, 212] on button "Screen & Projector" at bounding box center [249, 216] width 8 height 8
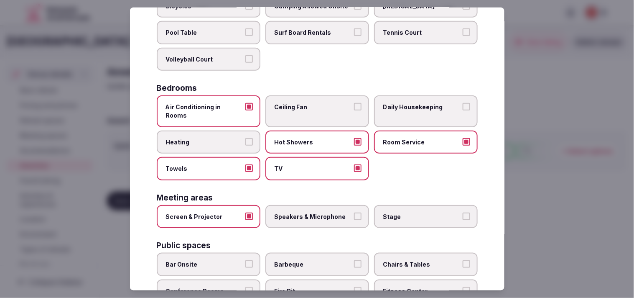
click at [289, 216] on div "Activities Bicycles Camping Allowed Onsite Ice Bath Pool Table Surf Board Renta…" at bounding box center [317, 286] width 321 height 607
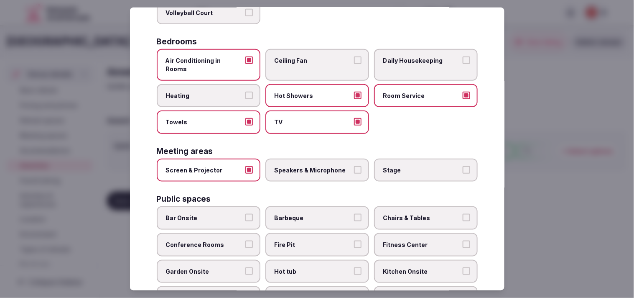
click at [346, 166] on span "Speakers & Microphone" at bounding box center [313, 170] width 77 height 8
click at [354, 166] on button "Speakers & Microphone" at bounding box center [358, 170] width 8 height 8
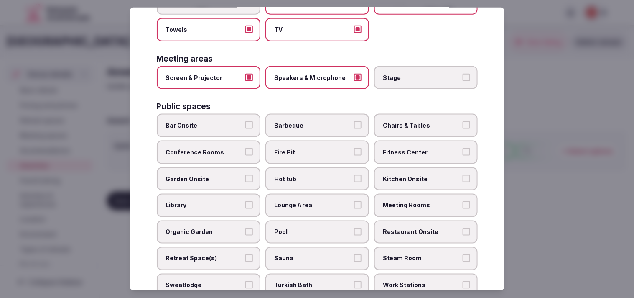
scroll to position [232, 0]
click at [240, 148] on span "Conference Rooms" at bounding box center [204, 152] width 77 height 8
click at [245, 148] on button "Conference Rooms" at bounding box center [249, 152] width 8 height 8
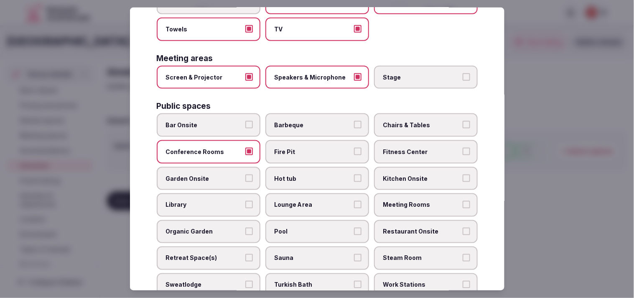
click at [398, 201] on span "Meeting Rooms" at bounding box center [421, 205] width 77 height 8
click at [463, 201] on button "Meeting Rooms" at bounding box center [467, 205] width 8 height 8
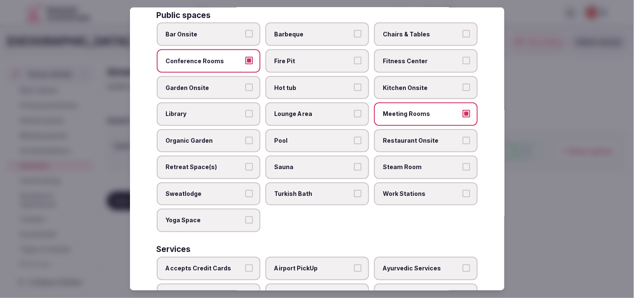
scroll to position [325, 0]
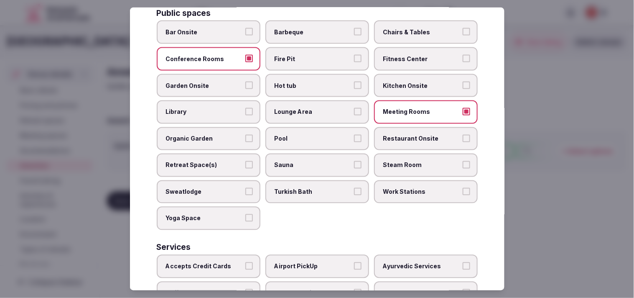
click at [416, 135] on span "Restaurant Onsite" at bounding box center [421, 139] width 77 height 8
click at [463, 135] on button "Restaurant Onsite" at bounding box center [467, 139] width 8 height 8
click at [332, 108] on span "Lounge Area" at bounding box center [313, 112] width 77 height 8
click at [354, 108] on button "Lounge Area" at bounding box center [358, 112] width 8 height 8
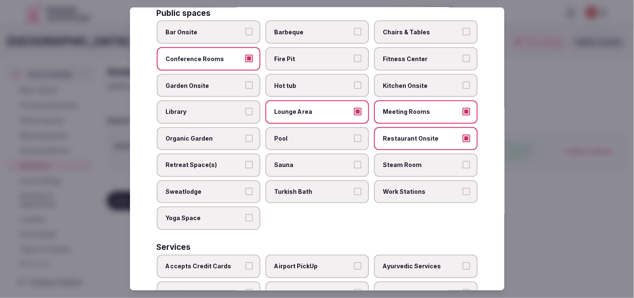
click at [224, 81] on span "Garden Onsite" at bounding box center [204, 85] width 77 height 8
click at [245, 81] on button "Garden Onsite" at bounding box center [249, 85] width 8 height 8
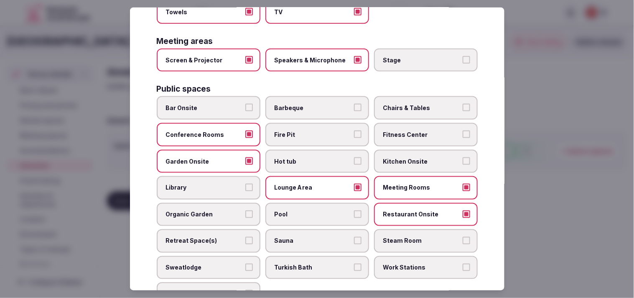
scroll to position [232, 0]
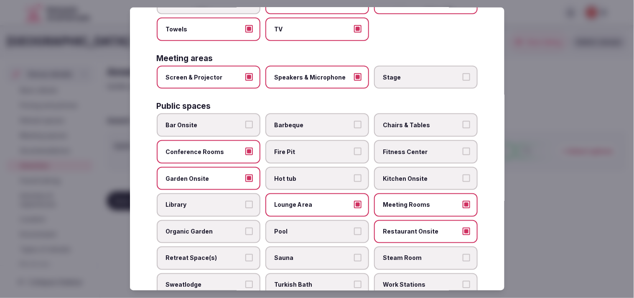
click at [419, 121] on span "Chairs & Tables" at bounding box center [421, 125] width 77 height 8
click at [463, 121] on button "Chairs & Tables" at bounding box center [467, 125] width 8 height 8
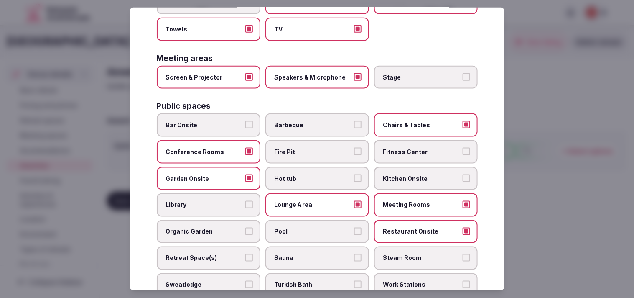
click at [403, 148] on span "Fitness Center" at bounding box center [421, 152] width 77 height 8
click at [463, 148] on button "Fitness Center" at bounding box center [467, 152] width 8 height 8
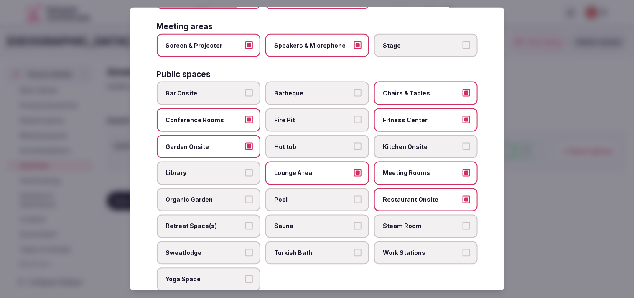
scroll to position [278, 0]
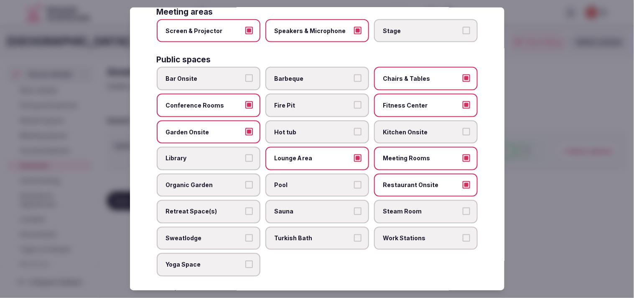
click at [335, 181] on span "Pool" at bounding box center [313, 185] width 77 height 8
click at [354, 181] on button "Pool" at bounding box center [358, 185] width 8 height 8
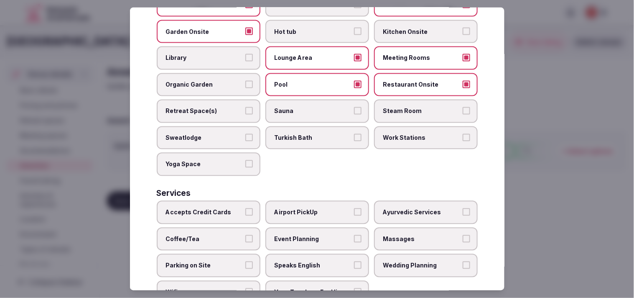
scroll to position [389, 0]
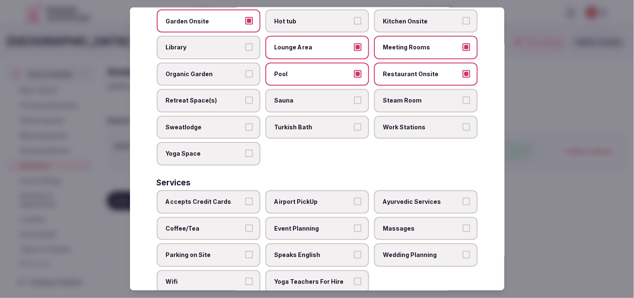
click at [226, 198] on span "Accepts Credit Cards" at bounding box center [204, 202] width 77 height 8
click at [245, 198] on button "Accepts Credit Cards" at bounding box center [249, 202] width 8 height 8
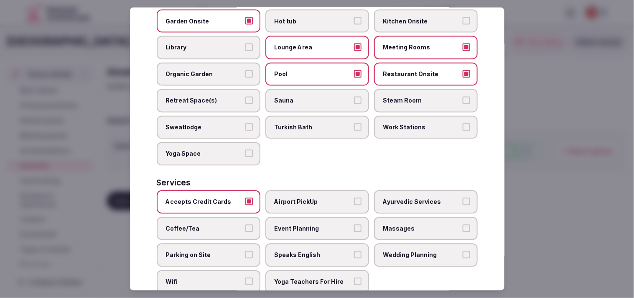
click at [393, 224] on span "Massages" at bounding box center [421, 228] width 77 height 8
click at [463, 224] on button "Massages" at bounding box center [467, 228] width 8 height 8
click at [382, 217] on label "Massages" at bounding box center [426, 228] width 104 height 23
click at [463, 224] on button "Massages" at bounding box center [467, 228] width 8 height 8
click at [336, 224] on span "Event Planning" at bounding box center [313, 228] width 77 height 8
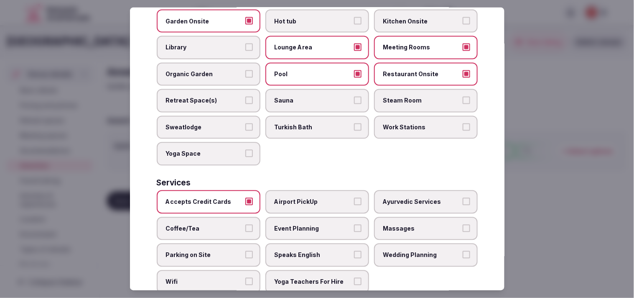
click at [354, 224] on button "Event Planning" at bounding box center [358, 228] width 8 height 8
click at [310, 224] on span "Event Planning" at bounding box center [313, 228] width 77 height 8
click at [354, 224] on button "Event Planning" at bounding box center [358, 228] width 8 height 8
drag, startPoint x: 312, startPoint y: 232, endPoint x: 294, endPoint y: 233, distance: 18.0
click at [306, 251] on span "Speaks English" at bounding box center [313, 255] width 77 height 8
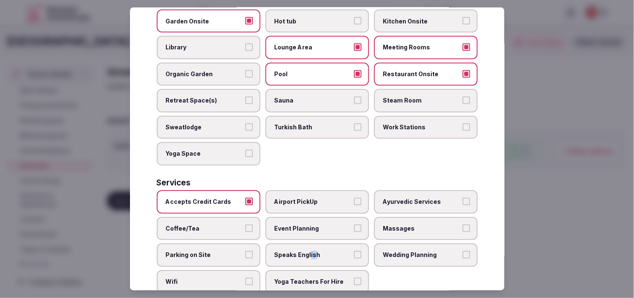
click at [357, 251] on button "Speaks English" at bounding box center [358, 255] width 8 height 8
click at [241, 217] on label "Coffee/Tea" at bounding box center [209, 228] width 104 height 23
click at [245, 224] on button "Coffee/Tea" at bounding box center [249, 228] width 8 height 8
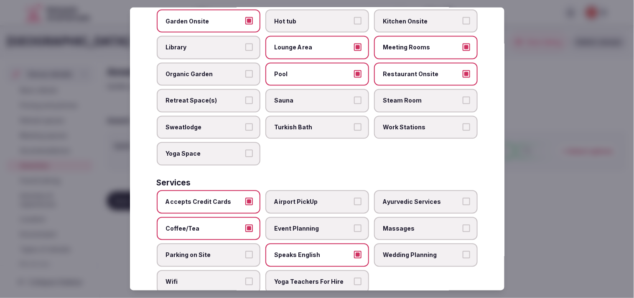
click at [253, 270] on label "Wifi" at bounding box center [209, 281] width 104 height 23
click at [253, 278] on button "Wifi" at bounding box center [249, 282] width 8 height 8
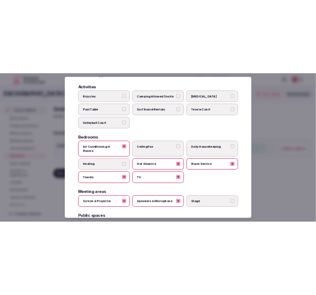
scroll to position [0, 0]
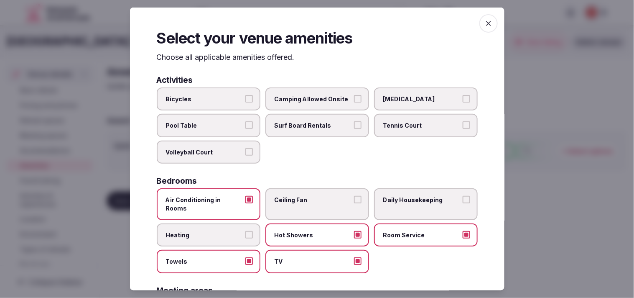
click at [485, 24] on icon "button" at bounding box center [489, 23] width 8 height 8
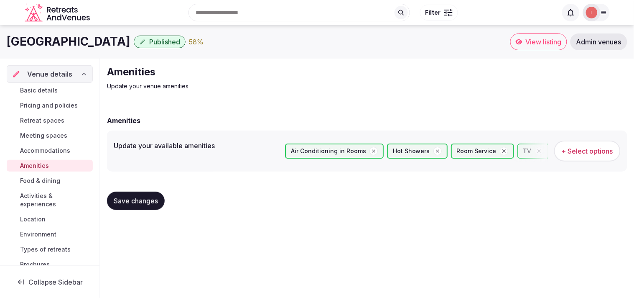
click at [135, 201] on span "Save changes" at bounding box center [136, 201] width 44 height 8
click at [40, 180] on span "Food & dining" at bounding box center [40, 180] width 40 height 8
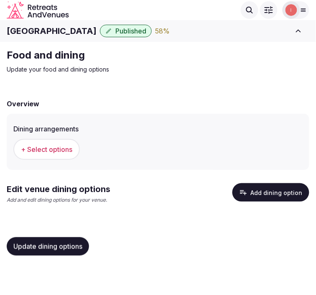
click at [51, 157] on button "+ Select options" at bounding box center [46, 149] width 66 height 21
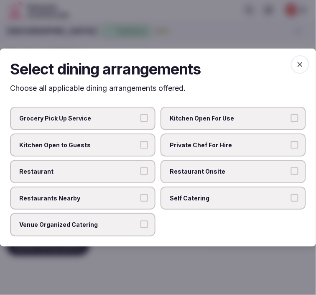
click at [213, 175] on span "Restaurant Onsite" at bounding box center [229, 171] width 119 height 8
click at [291, 175] on button "Restaurant Onsite" at bounding box center [295, 171] width 8 height 8
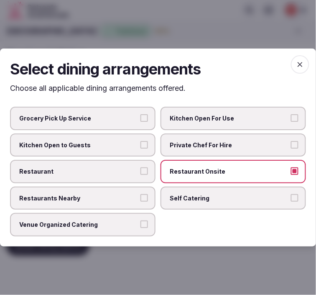
click at [123, 164] on label "Restaurant" at bounding box center [83, 171] width 146 height 23
click at [140, 167] on button "Restaurant" at bounding box center [144, 171] width 8 height 8
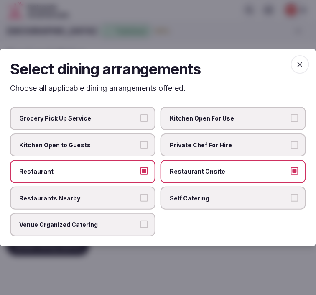
click at [123, 221] on span "Venue Organized Catering" at bounding box center [78, 225] width 119 height 8
click at [140, 221] on button "Venue Organized Catering" at bounding box center [144, 225] width 8 height 8
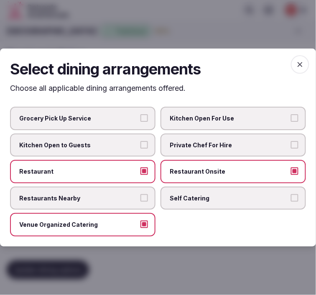
drag, startPoint x: 310, startPoint y: 60, endPoint x: 291, endPoint y: 68, distance: 20.3
click at [310, 60] on div "Select dining arrangements Choose all applicable dining arrangements offered. G…" at bounding box center [158, 148] width 316 height 198
click at [293, 67] on span "button" at bounding box center [300, 64] width 18 height 18
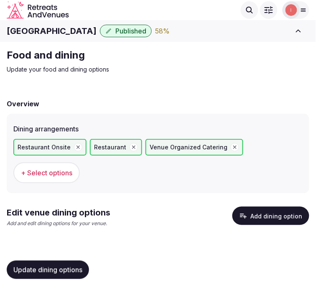
click at [245, 212] on icon "button" at bounding box center [243, 216] width 8 height 8
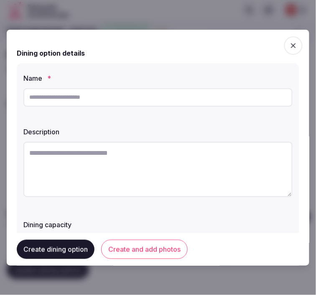
click at [203, 91] on input "text" at bounding box center [157, 97] width 269 height 18
paste input "**********"
type input "**********"
click at [151, 148] on textarea at bounding box center [157, 169] width 269 height 55
paste textarea "**********"
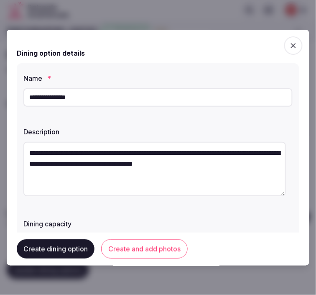
type textarea "**********"
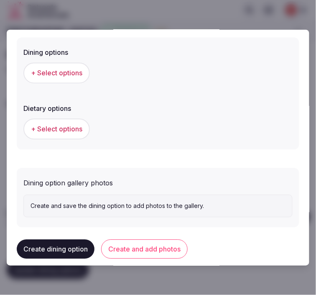
scroll to position [253, 0]
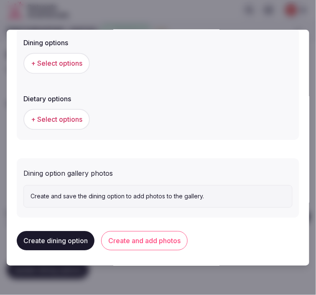
click at [74, 71] on button "+ Select options" at bounding box center [56, 63] width 66 height 21
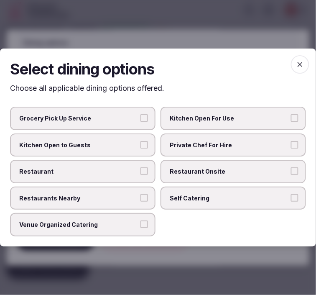
click at [200, 172] on span "Restaurant Onsite" at bounding box center [229, 171] width 119 height 8
click at [291, 172] on button "Restaurant Onsite" at bounding box center [295, 171] width 8 height 8
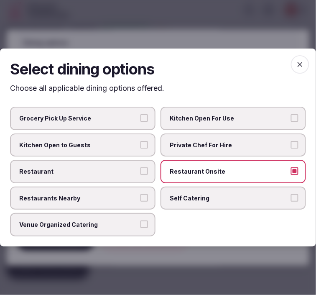
click at [128, 173] on span "Restaurant" at bounding box center [78, 171] width 119 height 8
click at [140, 173] on button "Restaurant" at bounding box center [144, 171] width 8 height 8
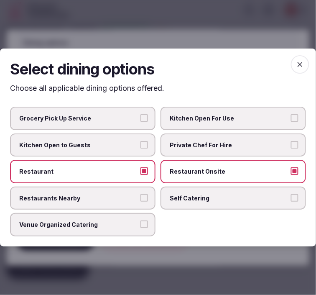
click at [97, 227] on span "Venue Organized Catering" at bounding box center [78, 225] width 119 height 8
click at [140, 227] on button "Venue Organized Catering" at bounding box center [144, 225] width 8 height 8
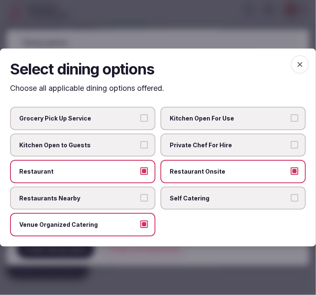
click at [293, 64] on span "button" at bounding box center [300, 64] width 18 height 18
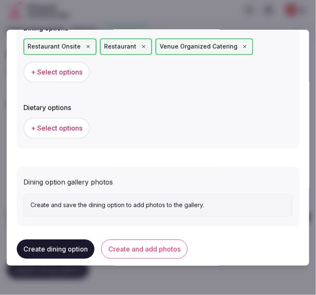
scroll to position [275, 0]
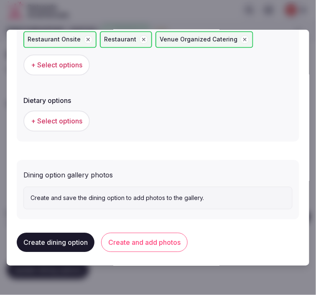
click at [170, 239] on button "Create and add photos" at bounding box center [144, 241] width 87 height 19
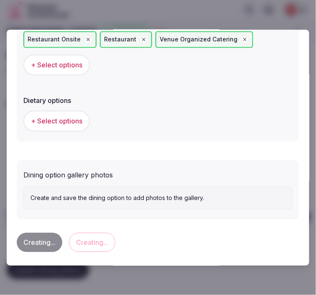
scroll to position [0, 0]
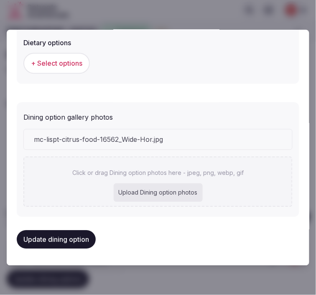
click at [153, 130] on div "mc-lispt-citrus-food-16562_Wide-Hor.jpg" at bounding box center [158, 139] width 268 height 20
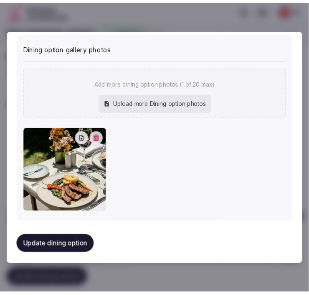
scroll to position [403, 0]
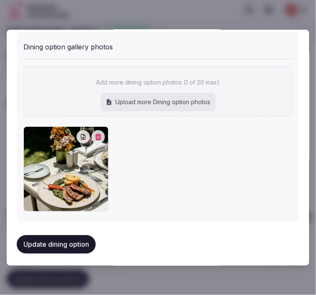
click at [81, 230] on div "Update dining option" at bounding box center [158, 244] width 283 height 32
click at [82, 236] on button "Update dining option" at bounding box center [56, 244] width 79 height 18
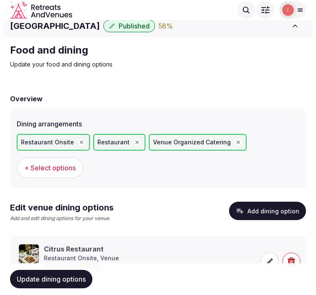
scroll to position [39, 0]
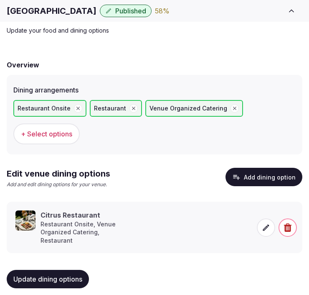
click at [263, 223] on icon at bounding box center [266, 227] width 8 height 8
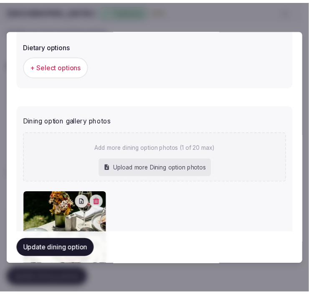
scroll to position [395, 0]
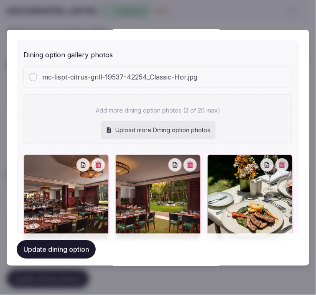
click at [56, 248] on button "Update dining option" at bounding box center [56, 249] width 79 height 18
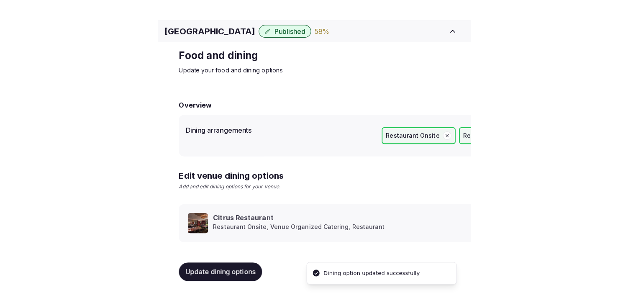
scroll to position [10, 0]
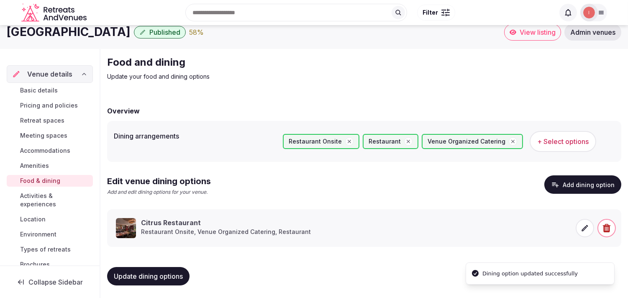
click at [43, 120] on span "Retreat spaces" at bounding box center [42, 120] width 44 height 8
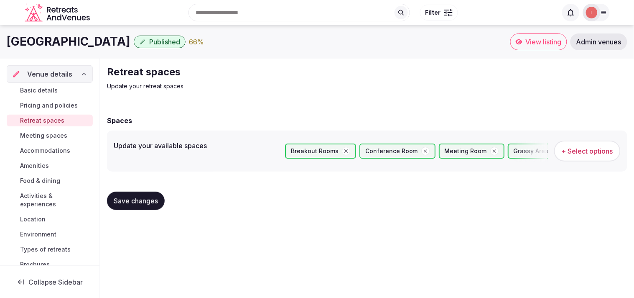
click at [43, 120] on span "Retreat spaces" at bounding box center [42, 120] width 44 height 8
click at [603, 152] on span "+ Select options" at bounding box center [587, 150] width 51 height 9
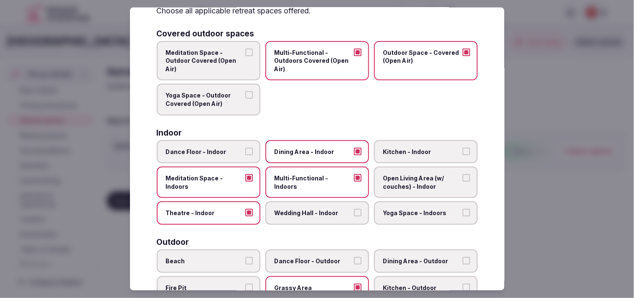
scroll to position [186, 0]
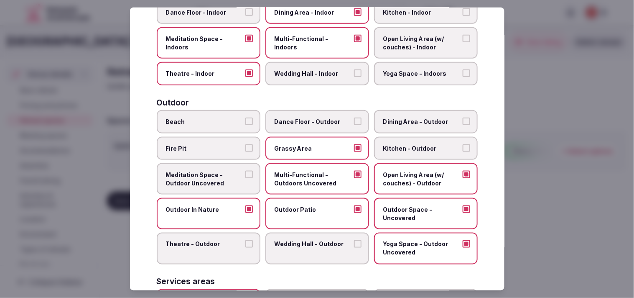
click at [412, 120] on span "Dining Area - Outdoor" at bounding box center [421, 121] width 77 height 8
click at [463, 120] on button "Dining Area - Outdoor" at bounding box center [467, 121] width 8 height 8
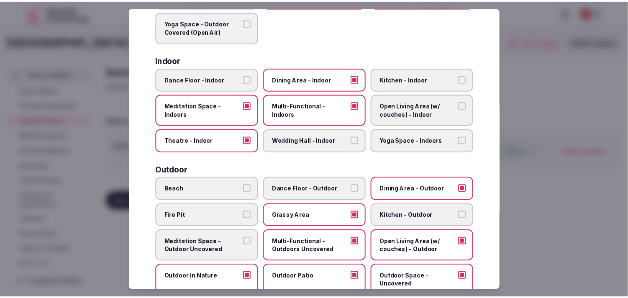
scroll to position [0, 0]
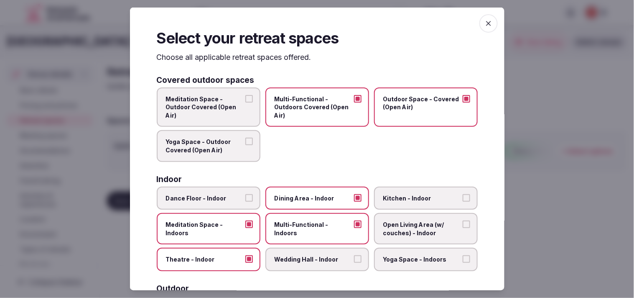
drag, startPoint x: 502, startPoint y: 183, endPoint x: 503, endPoint y: 22, distance: 161.4
click at [540, 26] on div at bounding box center [317, 149] width 634 height 298
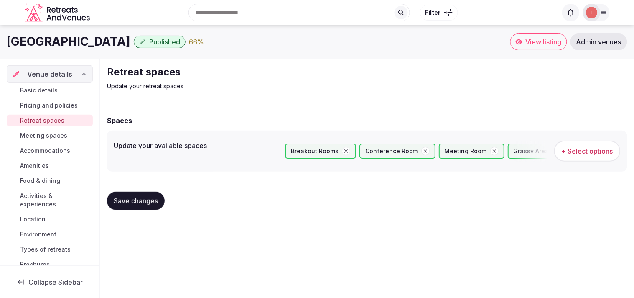
click at [147, 194] on button "Save changes" at bounding box center [136, 201] width 58 height 18
click at [31, 176] on link "Food & dining" at bounding box center [50, 181] width 86 height 12
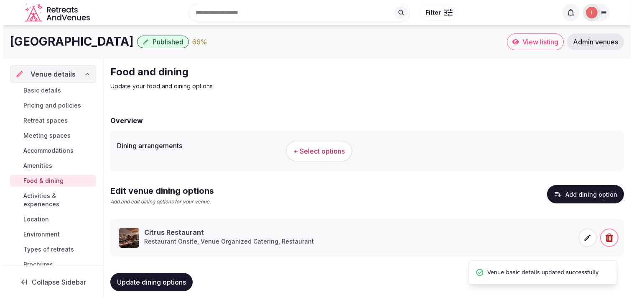
scroll to position [10, 0]
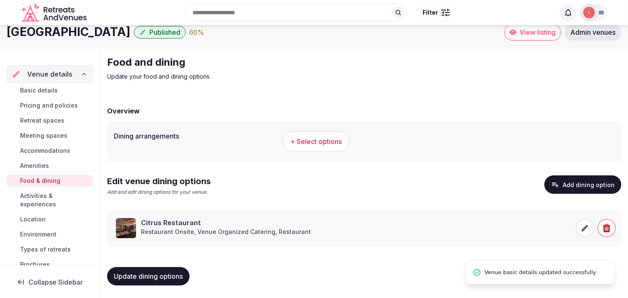
click at [578, 235] on div at bounding box center [595, 228] width 40 height 20
click at [584, 228] on icon at bounding box center [584, 228] width 8 height 8
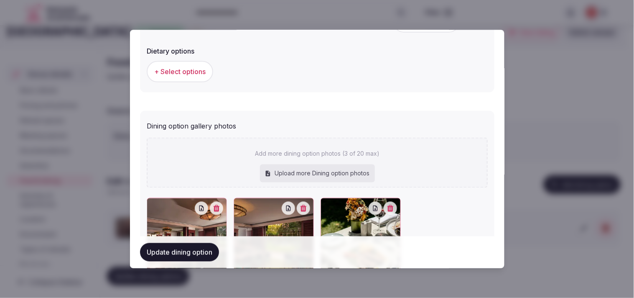
scroll to position [345, 0]
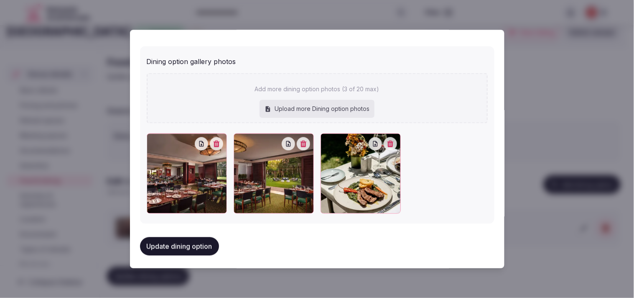
drag, startPoint x: 203, startPoint y: 235, endPoint x: 213, endPoint y: 229, distance: 11.6
click at [204, 237] on button "Update dining option" at bounding box center [179, 246] width 79 height 18
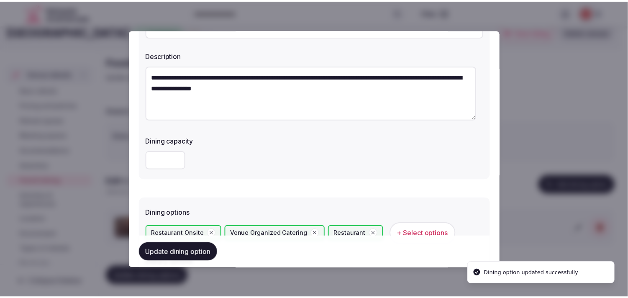
scroll to position [0, 0]
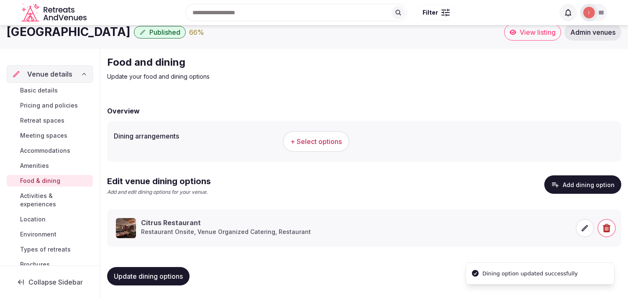
click at [35, 196] on span "Activities & experiences" at bounding box center [54, 200] width 69 height 17
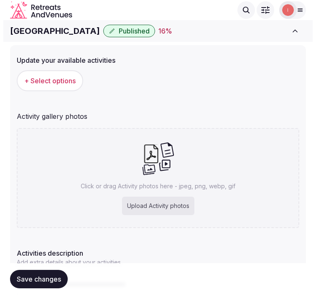
scroll to position [46, 0]
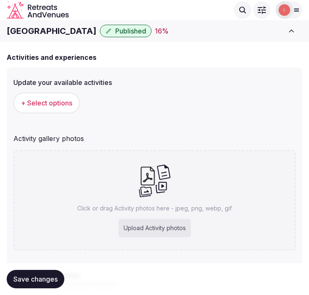
click at [49, 102] on span "+ Select options" at bounding box center [46, 102] width 51 height 9
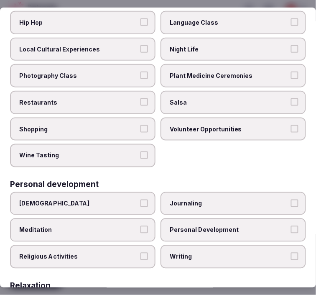
scroll to position [0, 0]
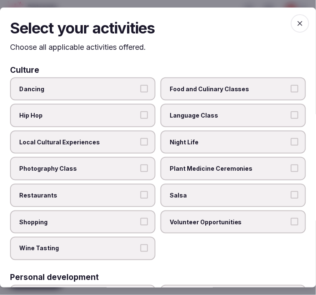
drag, startPoint x: 119, startPoint y: 138, endPoint x: 166, endPoint y: 153, distance: 48.9
click at [123, 140] on span "Local Cultural Experiences" at bounding box center [78, 142] width 119 height 8
click at [140, 140] on button "Local Cultural Experiences" at bounding box center [144, 142] width 8 height 8
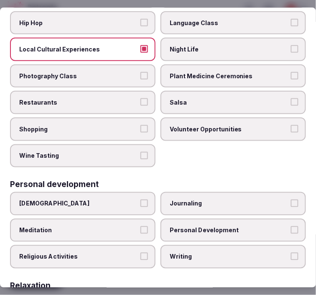
scroll to position [93, 0]
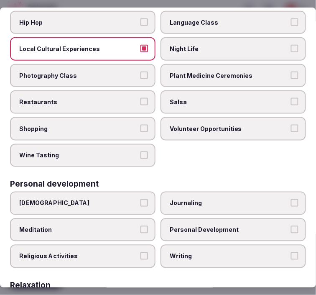
click at [118, 98] on span "Restaurants" at bounding box center [78, 102] width 119 height 8
click at [140, 98] on button "Restaurants" at bounding box center [144, 102] width 8 height 8
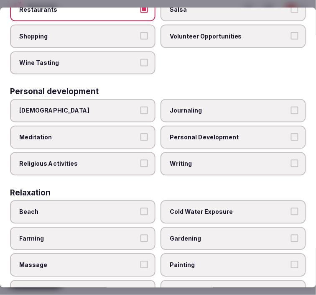
click at [211, 133] on span "Personal Development" at bounding box center [229, 137] width 119 height 8
click at [291, 133] on button "Personal Development" at bounding box center [295, 137] width 8 height 8
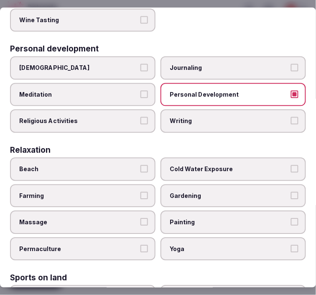
scroll to position [278, 0]
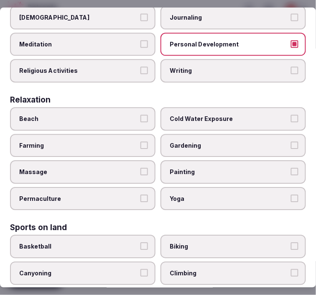
click at [113, 168] on span "Massage" at bounding box center [78, 172] width 119 height 8
click at [140, 168] on button "Massage" at bounding box center [144, 172] width 8 height 8
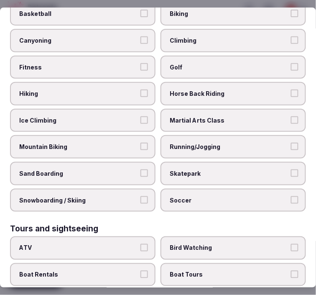
scroll to position [418, 0]
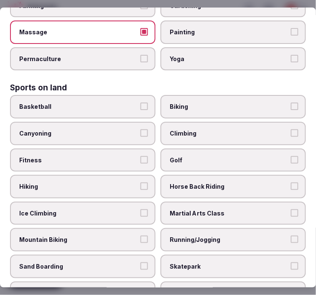
click at [123, 151] on label "Fitness" at bounding box center [83, 159] width 146 height 23
click at [140, 156] on button "Fitness" at bounding box center [144, 160] width 8 height 8
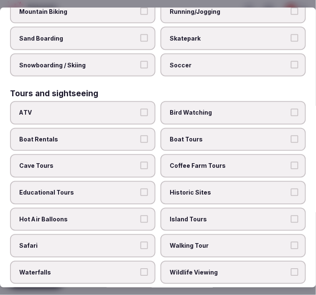
scroll to position [650, 0]
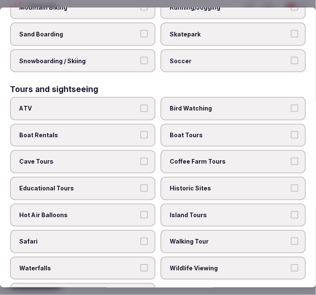
click at [202, 211] on span "Island Tours" at bounding box center [229, 215] width 119 height 8
click at [291, 211] on button "Island Tours" at bounding box center [295, 215] width 8 height 8
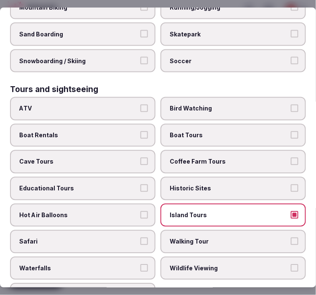
click at [201, 184] on span "Historic Sites" at bounding box center [229, 188] width 119 height 8
click at [291, 184] on button "Historic Sites" at bounding box center [295, 188] width 8 height 8
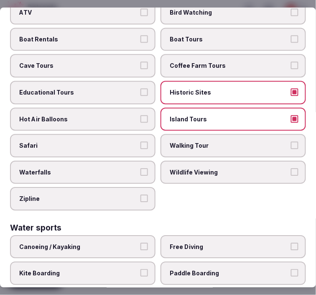
scroll to position [739, 0]
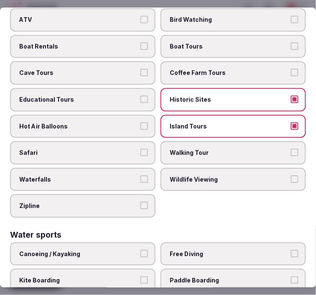
click at [208, 148] on span "Walking Tour" at bounding box center [229, 152] width 119 height 8
click at [291, 148] on button "Walking Tour" at bounding box center [295, 152] width 8 height 8
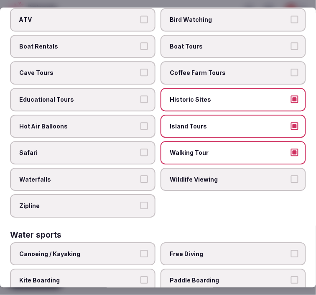
click at [211, 122] on span "Island Tours" at bounding box center [229, 126] width 119 height 8
click at [291, 122] on button "Island Tours" at bounding box center [295, 126] width 8 height 8
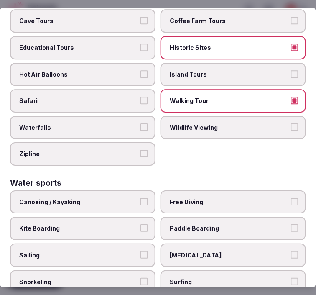
scroll to position [833, 0]
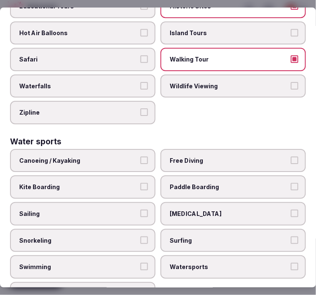
click at [114, 255] on label "Swimming" at bounding box center [83, 266] width 146 height 23
click at [140, 263] on button "Swimming" at bounding box center [144, 267] width 8 height 8
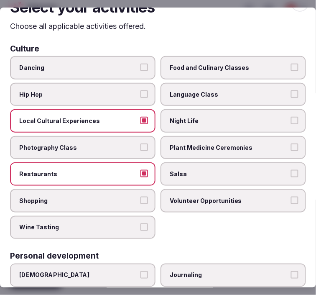
scroll to position [0, 0]
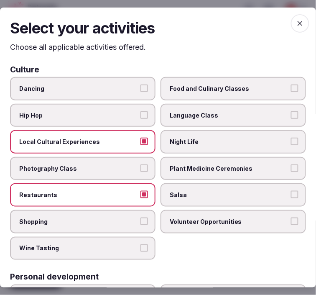
drag, startPoint x: 294, startPoint y: 25, endPoint x: 209, endPoint y: 56, distance: 90.9
click at [296, 24] on icon "button" at bounding box center [300, 23] width 8 height 8
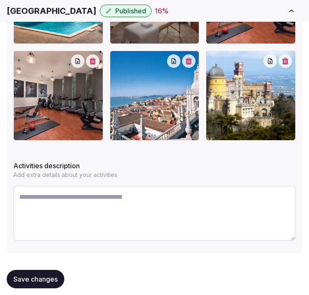
scroll to position [444, 0]
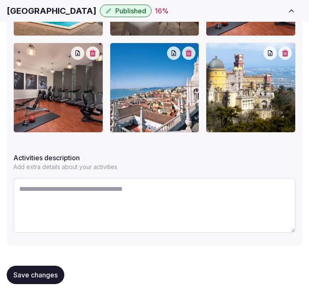
click at [138, 208] on textarea at bounding box center [154, 205] width 283 height 55
paste textarea "**********"
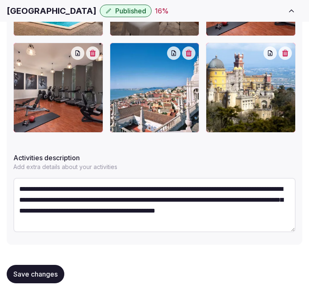
type textarea "**********"
click at [46, 277] on button "Save changes" at bounding box center [36, 274] width 58 height 18
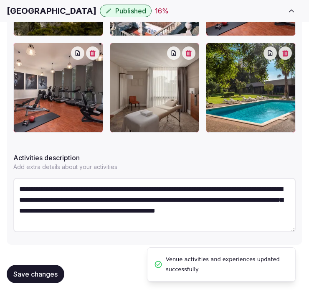
click at [49, 272] on span "Save changes" at bounding box center [35, 274] width 44 height 8
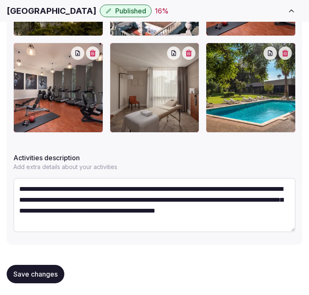
click at [46, 7] on h1 "Lisbon Marriott Hotel" at bounding box center [52, 11] width 90 height 12
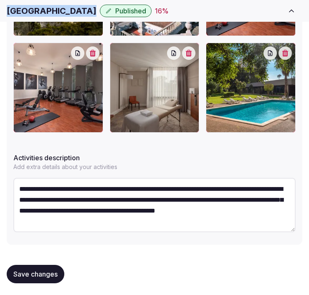
click at [46, 7] on h1 "Lisbon Marriott Hotel" at bounding box center [52, 11] width 90 height 12
copy div "Lisbon Marriott Hotel"
click at [15, 273] on span "Save changes" at bounding box center [35, 274] width 44 height 8
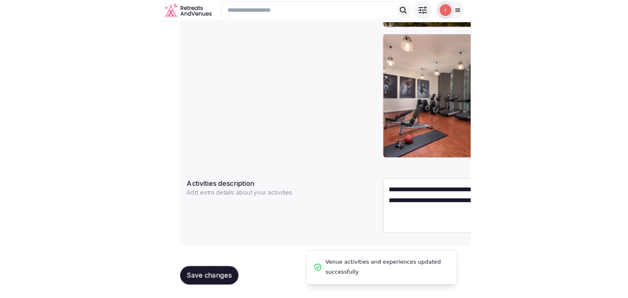
scroll to position [341, 0]
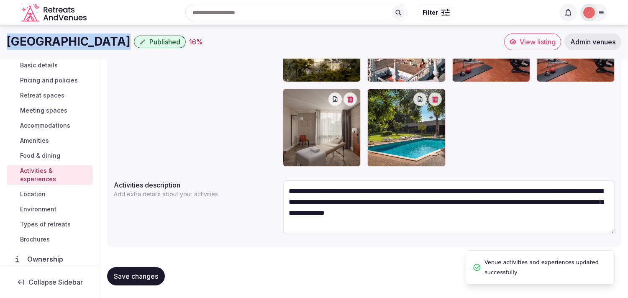
click at [34, 192] on span "Location" at bounding box center [33, 194] width 26 height 8
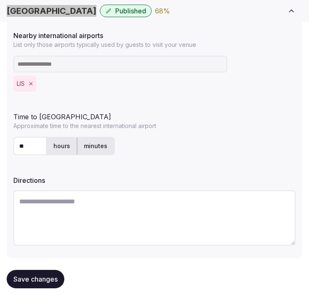
scroll to position [293, 0]
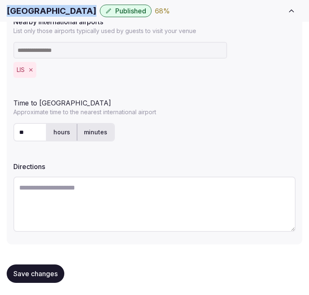
click at [48, 270] on span "Save changes" at bounding box center [35, 273] width 44 height 8
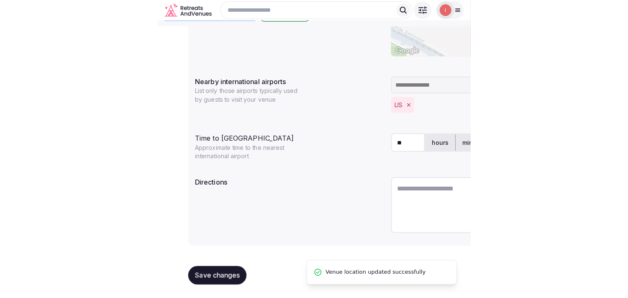
scroll to position [208, 0]
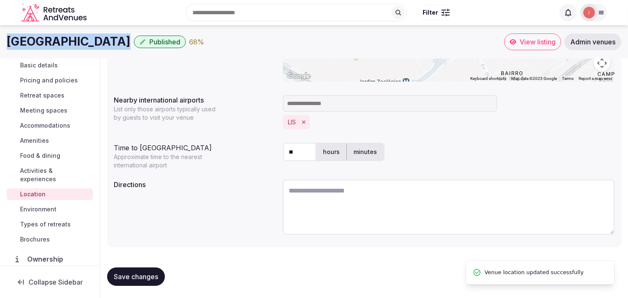
click at [42, 209] on span "Environment" at bounding box center [38, 209] width 36 height 8
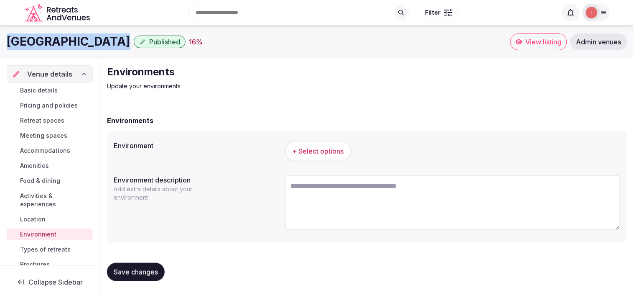
click at [329, 149] on span "+ Select options" at bounding box center [318, 150] width 51 height 9
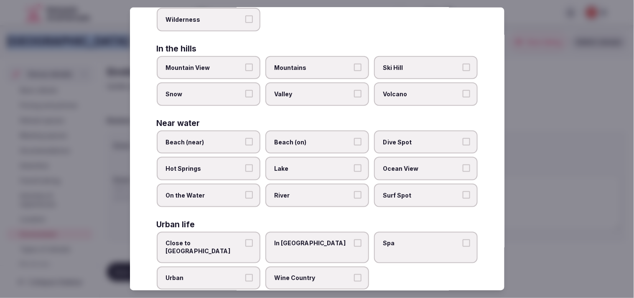
scroll to position [187, 0]
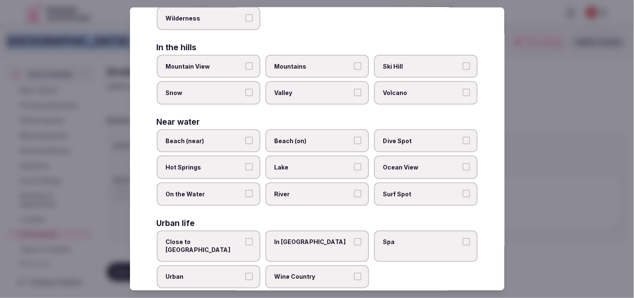
click at [245, 273] on button "Urban" at bounding box center [249, 277] width 8 height 8
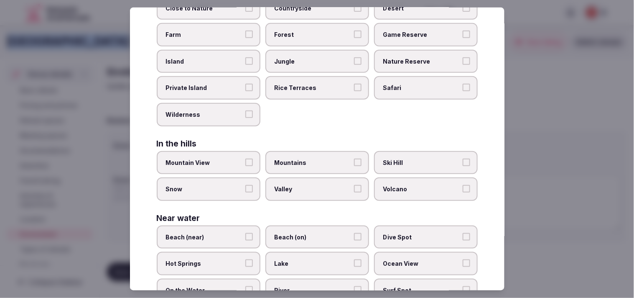
scroll to position [0, 0]
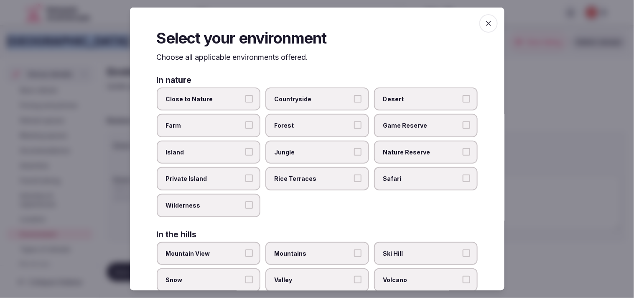
click at [485, 27] on icon "button" at bounding box center [489, 23] width 8 height 8
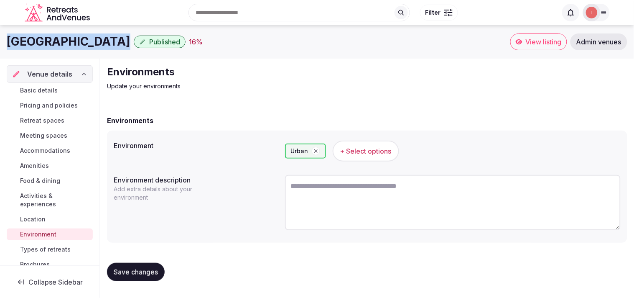
click at [143, 274] on span "Save changes" at bounding box center [136, 272] width 44 height 8
click at [44, 247] on span "Types of retreats" at bounding box center [45, 249] width 51 height 8
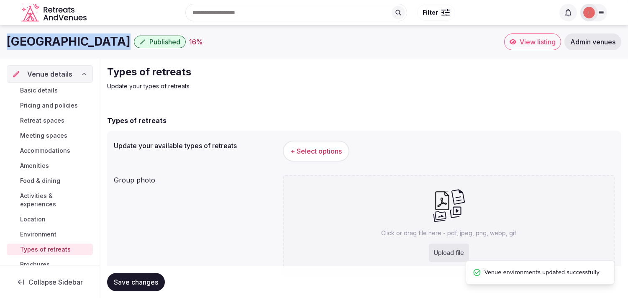
click at [295, 146] on span "+ Select options" at bounding box center [315, 150] width 51 height 9
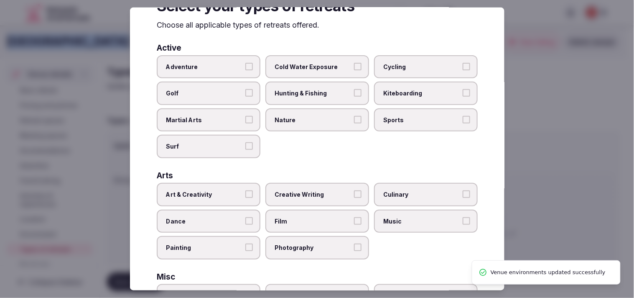
scroll to position [46, 0]
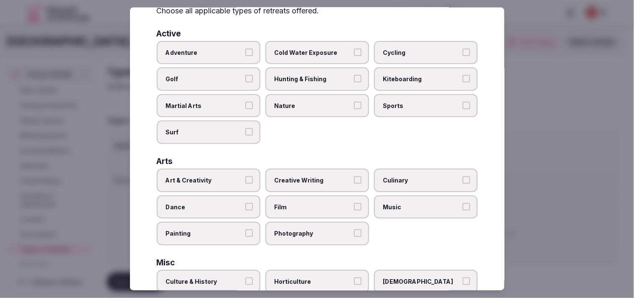
click at [223, 171] on label "Art & Creativity" at bounding box center [209, 180] width 104 height 23
click at [245, 176] on button "Art & Creativity" at bounding box center [249, 180] width 8 height 8
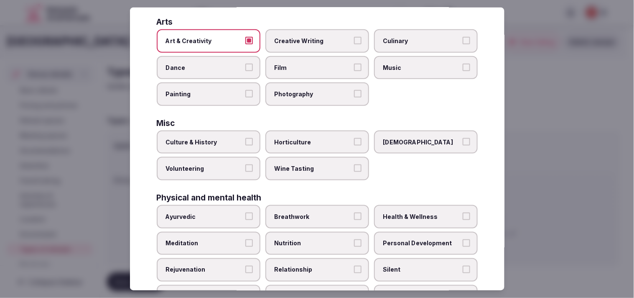
click at [236, 139] on span "Culture & History" at bounding box center [204, 142] width 77 height 8
click at [245, 139] on button "Culture & History" at bounding box center [249, 142] width 8 height 8
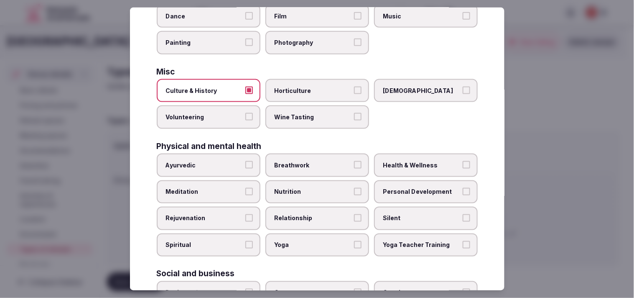
scroll to position [320, 0]
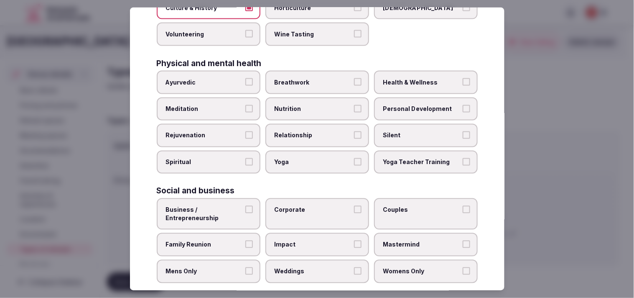
click at [310, 131] on span "Relationship" at bounding box center [313, 135] width 77 height 8
click at [354, 131] on button "Relationship" at bounding box center [358, 135] width 8 height 8
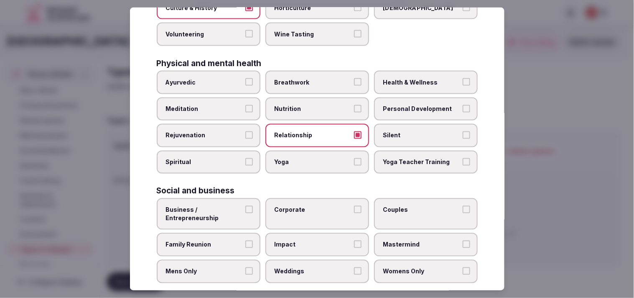
click at [384, 105] on span "Personal Development" at bounding box center [421, 109] width 77 height 8
click at [463, 105] on button "Personal Development" at bounding box center [467, 109] width 8 height 8
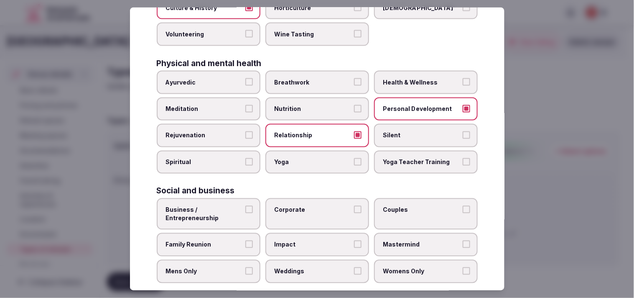
click at [395, 78] on span "Health & Wellness" at bounding box center [421, 82] width 77 height 8
click at [463, 78] on button "Health & Wellness" at bounding box center [467, 82] width 8 height 8
click at [324, 105] on span "Nutrition" at bounding box center [313, 109] width 77 height 8
click at [354, 105] on button "Nutrition" at bounding box center [358, 109] width 8 height 8
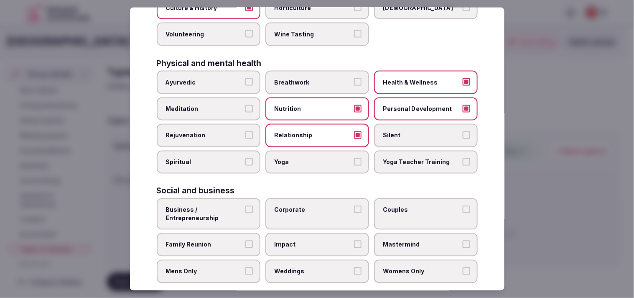
click at [231, 206] on span "Business / Entrepreneurship" at bounding box center [204, 214] width 77 height 16
click at [245, 206] on button "Business / Entrepreneurship" at bounding box center [249, 210] width 8 height 8
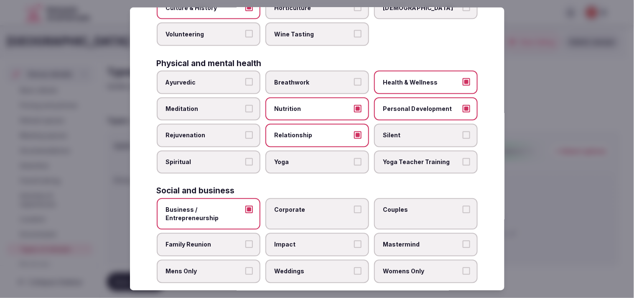
drag, startPoint x: 295, startPoint y: 199, endPoint x: 382, endPoint y: 205, distance: 87.6
click at [296, 206] on span "Corporate" at bounding box center [313, 210] width 77 height 8
click at [354, 206] on button "Corporate" at bounding box center [358, 210] width 8 height 8
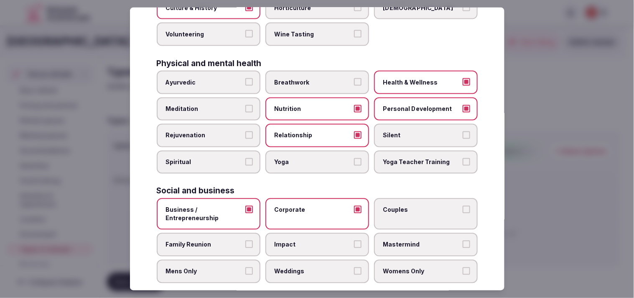
click at [391, 205] on label "Couples" at bounding box center [426, 213] width 104 height 31
click at [463, 206] on button "Couples" at bounding box center [467, 210] width 8 height 8
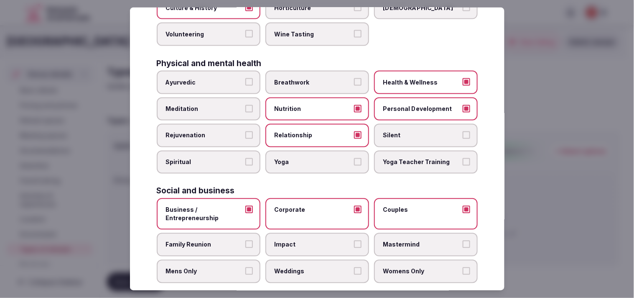
click at [233, 240] on span "Family Reunion" at bounding box center [204, 244] width 77 height 8
click at [245, 240] on button "Family Reunion" at bounding box center [249, 244] width 8 height 8
click at [320, 267] on span "Weddings" at bounding box center [313, 271] width 77 height 8
click at [354, 267] on button "Weddings" at bounding box center [358, 271] width 8 height 8
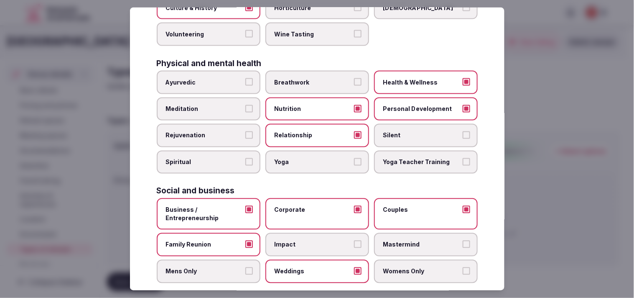
click at [311, 267] on span "Weddings" at bounding box center [313, 271] width 77 height 8
click at [354, 267] on button "Weddings" at bounding box center [358, 271] width 8 height 8
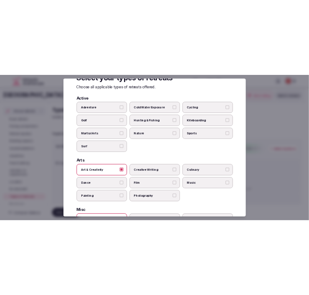
scroll to position [0, 0]
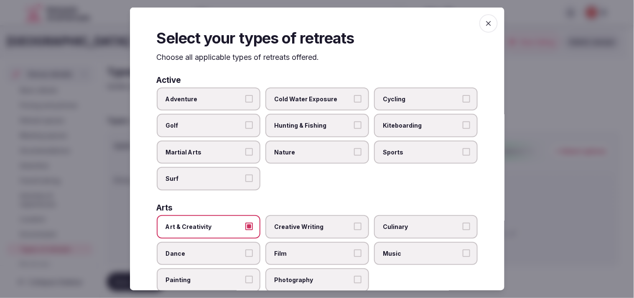
click at [485, 21] on icon "button" at bounding box center [489, 23] width 8 height 8
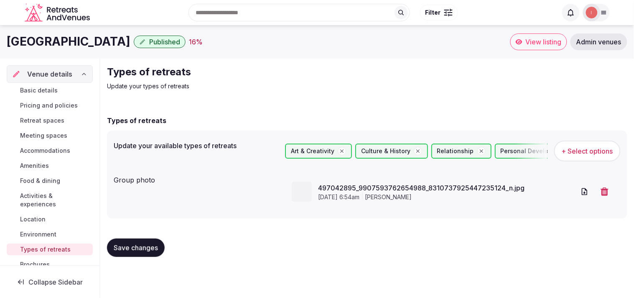
click at [79, 34] on h1 "Lisbon Marriott Hotel" at bounding box center [69, 41] width 124 height 16
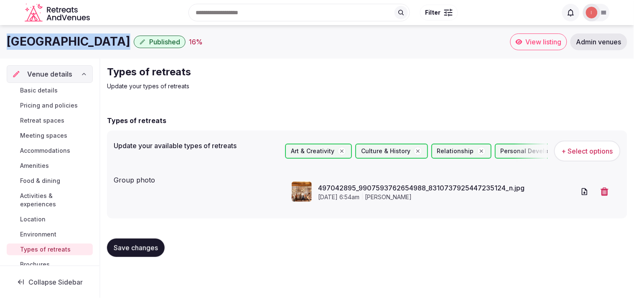
click at [79, 34] on h1 "Lisbon Marriott Hotel" at bounding box center [69, 41] width 124 height 16
copy div "Lisbon Marriott Hotel"
click at [120, 242] on button "Save changes" at bounding box center [136, 247] width 58 height 18
click at [61, 91] on link "Basic details" at bounding box center [50, 90] width 86 height 12
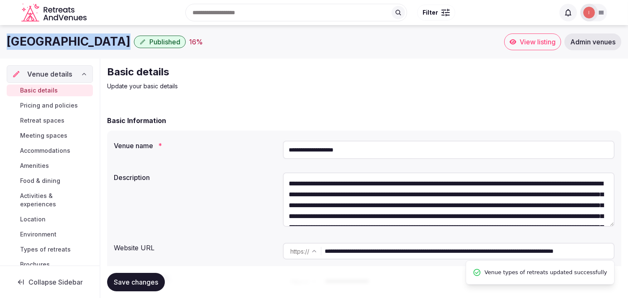
click at [53, 90] on span "Basic details" at bounding box center [39, 90] width 38 height 8
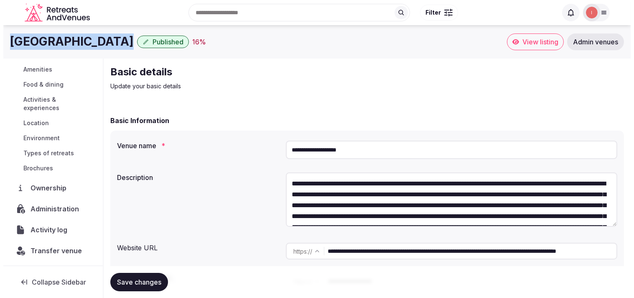
scroll to position [97, 0]
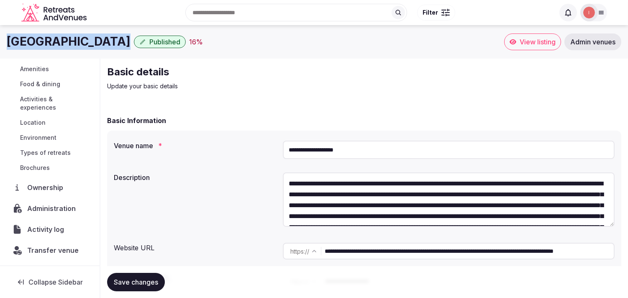
click at [55, 230] on span "Activity log" at bounding box center [47, 229] width 40 height 10
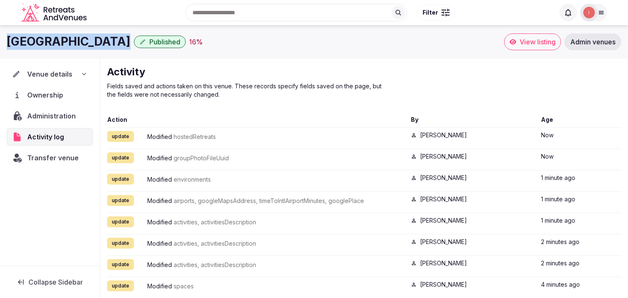
click at [47, 115] on span "Administration" at bounding box center [53, 116] width 52 height 10
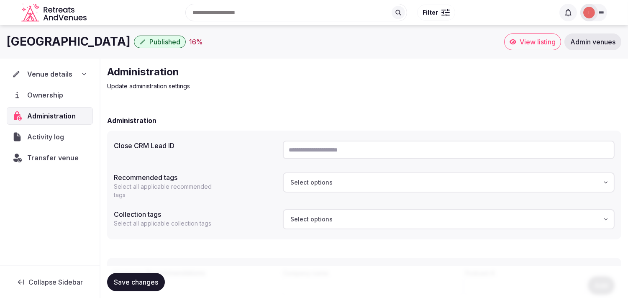
click at [320, 147] on input "text" at bounding box center [449, 149] width 332 height 18
paste input "**********"
click at [320, 147] on input "**********" at bounding box center [449, 149] width 332 height 18
type input "**********"
click at [396, 111] on div "**********" at bounding box center [364, 233] width 514 height 253
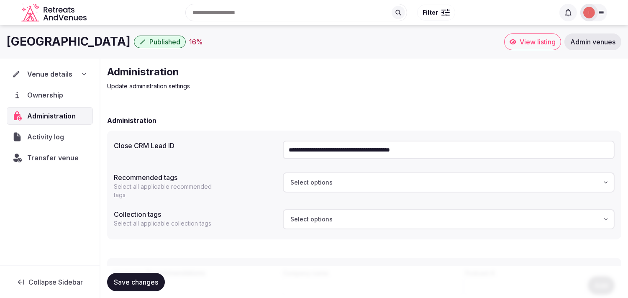
drag, startPoint x: 137, startPoint y: 283, endPoint x: 205, endPoint y: 38, distance: 254.4
click at [137, 282] on span "Save changes" at bounding box center [136, 282] width 44 height 8
click at [150, 269] on div "Save changes" at bounding box center [364, 282] width 514 height 32
click at [146, 281] on span "Save changes" at bounding box center [136, 282] width 44 height 8
click at [35, 72] on span "Venue details" at bounding box center [49, 74] width 45 height 10
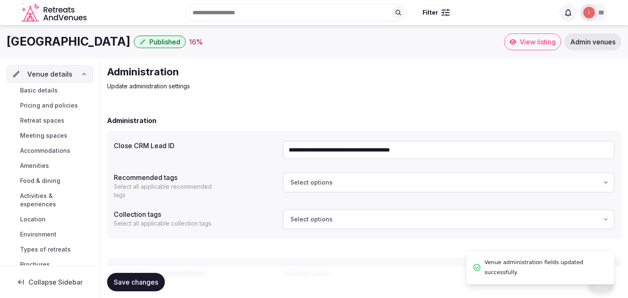
click at [55, 87] on span "Basic details" at bounding box center [39, 90] width 38 height 8
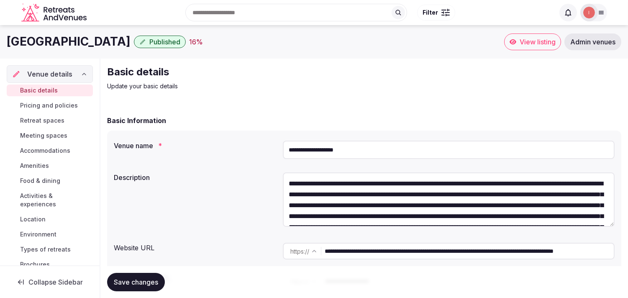
click at [54, 88] on span "Basic details" at bounding box center [39, 90] width 38 height 8
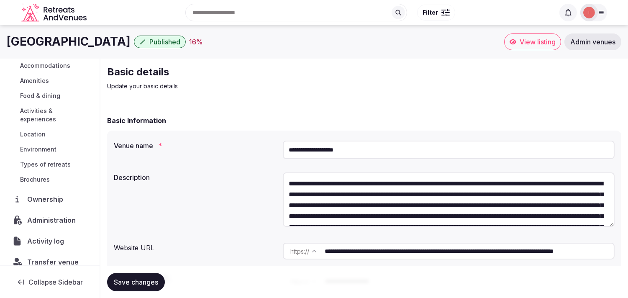
scroll to position [93, 0]
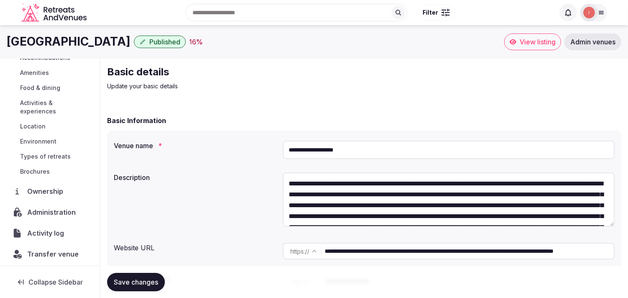
click at [515, 40] on icon at bounding box center [512, 41] width 7 height 7
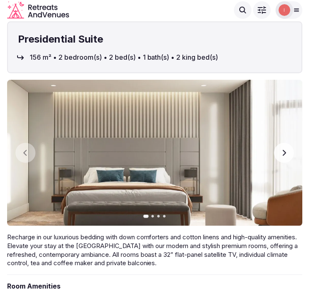
scroll to position [976, 0]
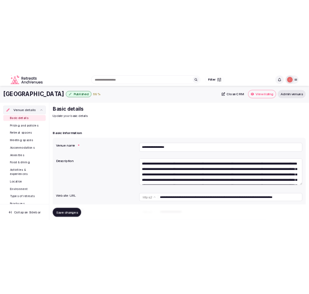
scroll to position [97, 0]
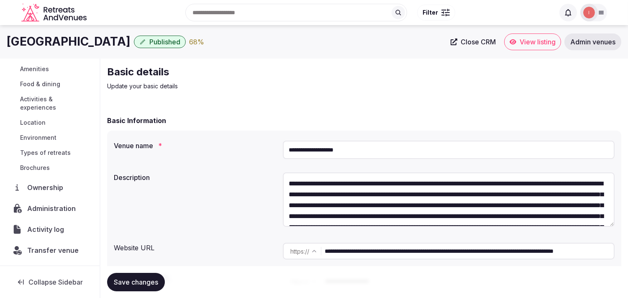
click at [55, 248] on span "Transfer venue" at bounding box center [52, 250] width 51 height 10
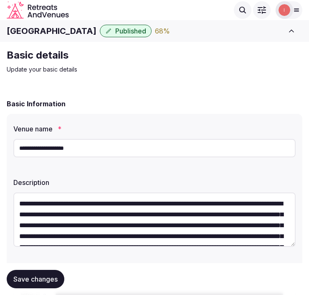
click at [57, 30] on h1 "Lisbon Marriott Hotel" at bounding box center [52, 31] width 90 height 12
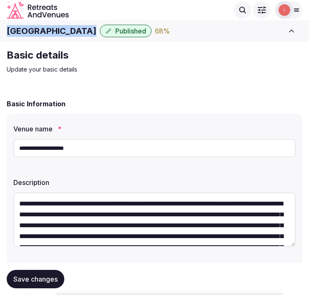
click at [57, 30] on h1 "Lisbon Marriott Hotel" at bounding box center [52, 31] width 90 height 12
copy div "Lisbon Marriott Hotel"
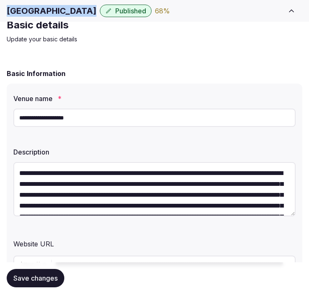
scroll to position [46, 0]
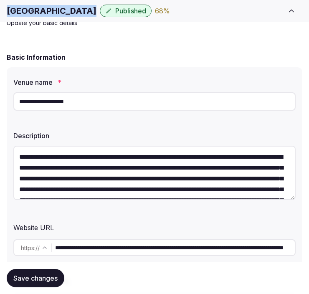
click at [36, 282] on span "Save changes" at bounding box center [35, 278] width 44 height 8
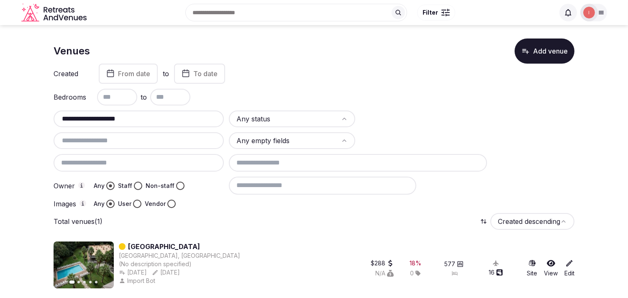
scroll to position [5, 0]
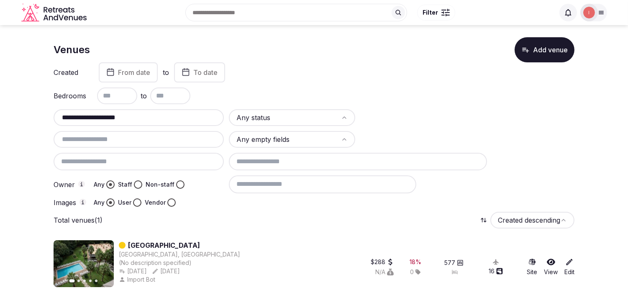
type input "**********"
click at [186, 241] on link "[GEOGRAPHIC_DATA]" at bounding box center [164, 245] width 72 height 10
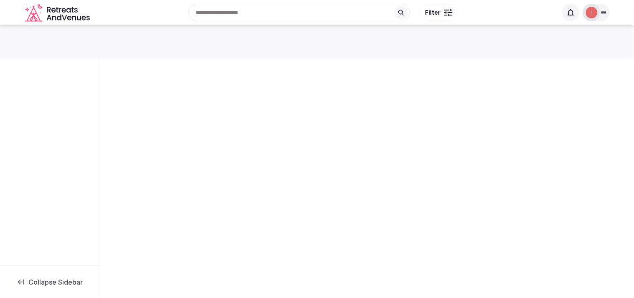
click at [186, 241] on div "Collapse Sidebar" at bounding box center [317, 159] width 634 height 268
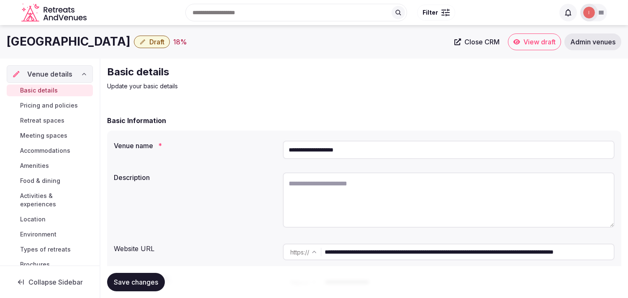
click at [141, 45] on icon "button" at bounding box center [142, 41] width 7 height 7
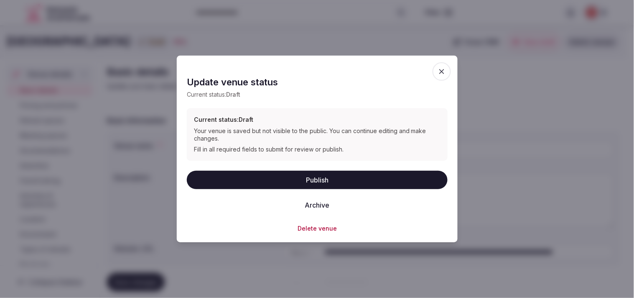
click at [309, 202] on button "Archive" at bounding box center [317, 204] width 38 height 18
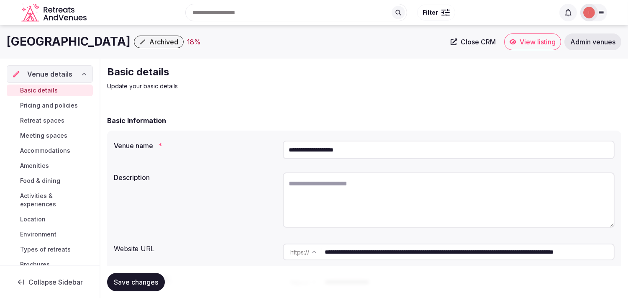
click at [34, 44] on h1 "Marriott Lisbon Hotel" at bounding box center [69, 41] width 124 height 16
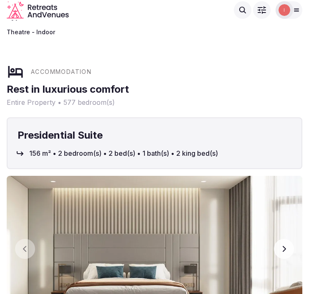
scroll to position [976, 0]
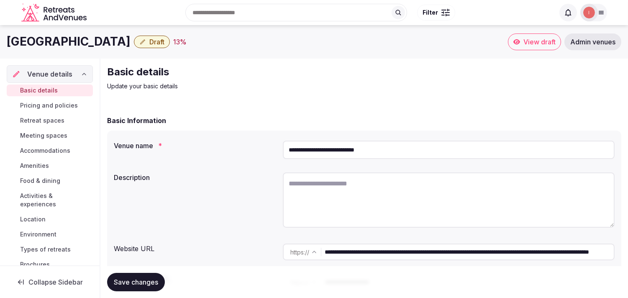
drag, startPoint x: 361, startPoint y: 250, endPoint x: 263, endPoint y: 238, distance: 99.5
click at [262, 237] on div "**********" at bounding box center [364, 215] width 514 height 170
click at [342, 249] on input "**********" at bounding box center [468, 251] width 289 height 17
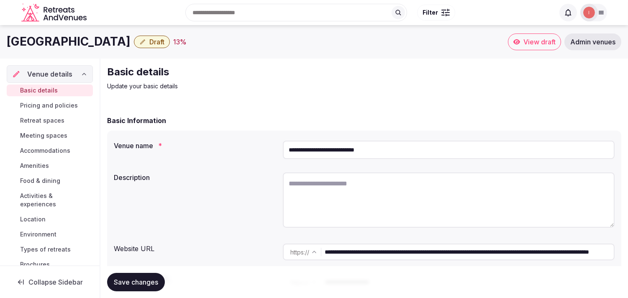
click at [342, 249] on input "**********" at bounding box center [468, 251] width 289 height 17
drag, startPoint x: 340, startPoint y: 251, endPoint x: 263, endPoint y: 213, distance: 84.9
click at [263, 213] on div "Description" at bounding box center [364, 201] width 501 height 64
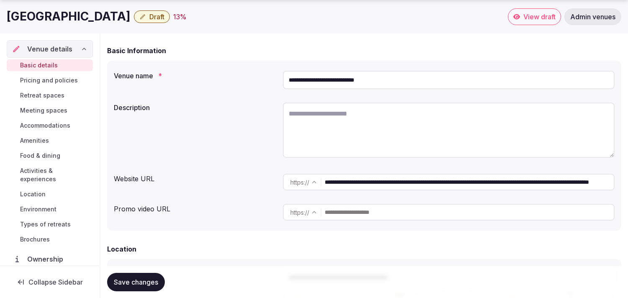
scroll to position [73, 0]
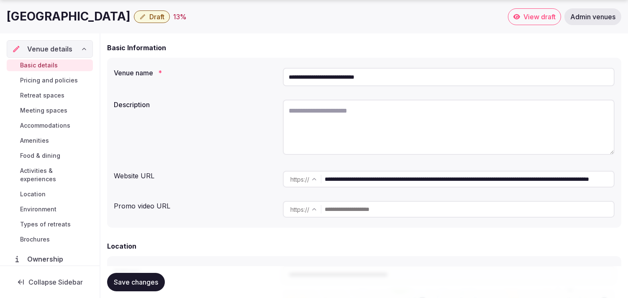
drag, startPoint x: 479, startPoint y: 252, endPoint x: 634, endPoint y: 275, distance: 156.3
click at [628, 225] on html "**********" at bounding box center [314, 76] width 628 height 298
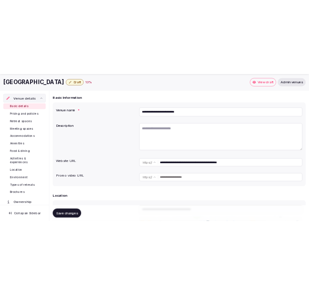
scroll to position [0, 0]
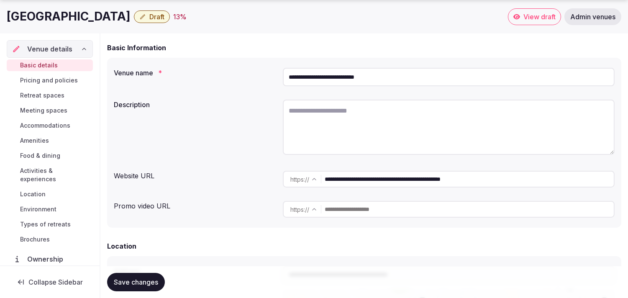
type input "**********"
click at [134, 280] on span "Save changes" at bounding box center [136, 282] width 44 height 8
click at [342, 178] on input "**********" at bounding box center [468, 179] width 289 height 17
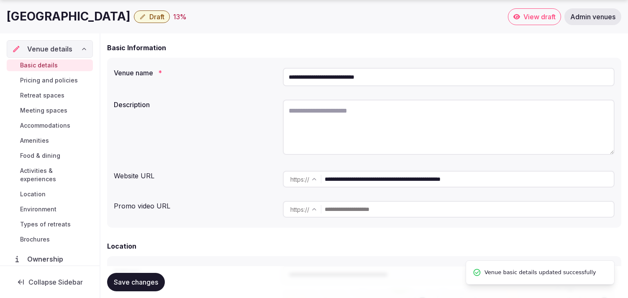
click at [342, 178] on input "**********" at bounding box center [468, 179] width 289 height 17
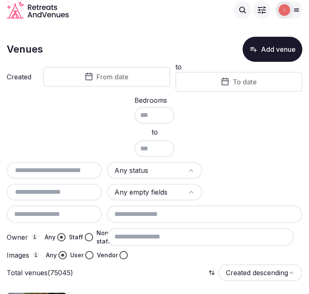
click at [85, 166] on input "text" at bounding box center [54, 171] width 89 height 10
paste input "**********"
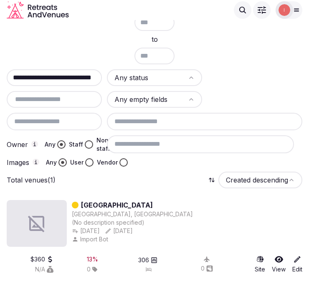
scroll to position [92, 0]
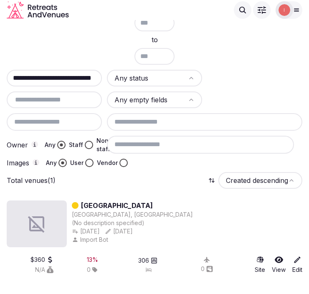
type input "**********"
click at [123, 201] on link "[GEOGRAPHIC_DATA]" at bounding box center [117, 206] width 72 height 10
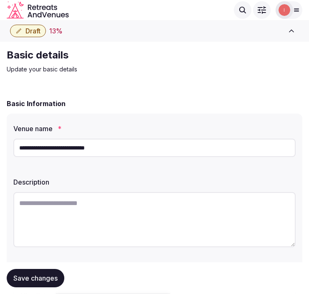
scroll to position [46, 0]
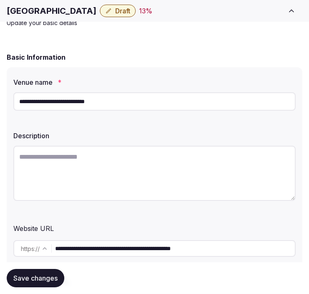
click at [14, 11] on h1 "[GEOGRAPHIC_DATA]" at bounding box center [52, 11] width 90 height 12
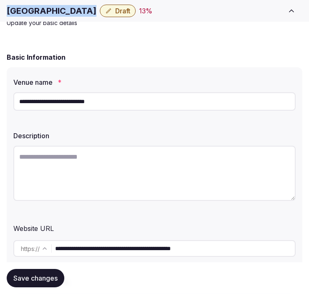
click at [14, 11] on h1 "[GEOGRAPHIC_DATA]" at bounding box center [52, 11] width 90 height 12
copy div "[GEOGRAPHIC_DATA]"
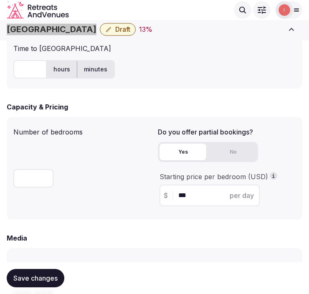
scroll to position [557, 0]
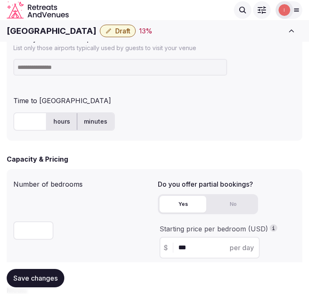
click at [155, 100] on div "Time to [GEOGRAPHIC_DATA]" at bounding box center [154, 98] width 283 height 13
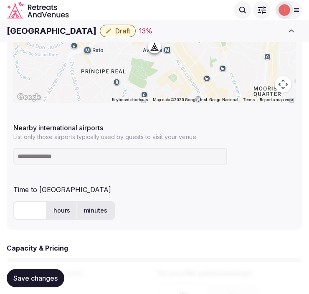
scroll to position [465, 0]
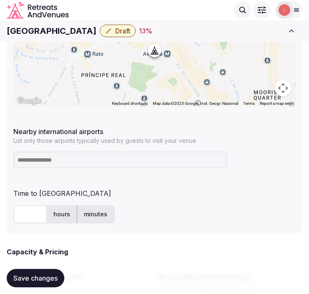
click at [74, 28] on h1 "[GEOGRAPHIC_DATA]" at bounding box center [52, 31] width 90 height 12
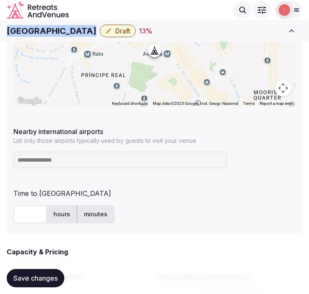
click at [74, 28] on h1 "[GEOGRAPHIC_DATA]" at bounding box center [52, 31] width 90 height 12
copy div "[GEOGRAPHIC_DATA]"
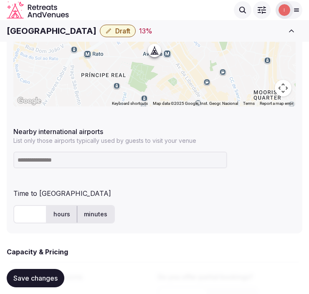
click at [71, 161] on input at bounding box center [120, 160] width 214 height 17
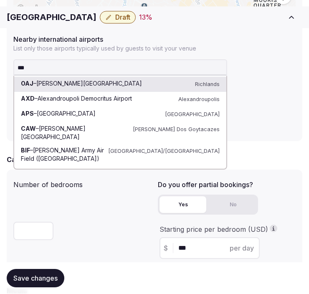
scroll to position [557, 0]
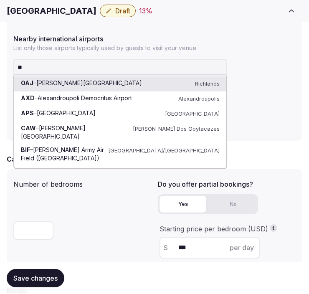
type input "*"
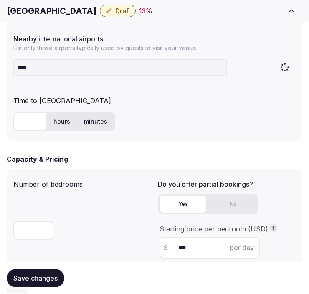
type input "*****"
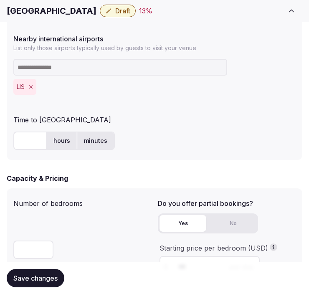
click at [35, 139] on input "text" at bounding box center [29, 141] width 33 height 18
type input "**"
click at [106, 171] on form "**********" at bounding box center [155, 112] width 296 height 1142
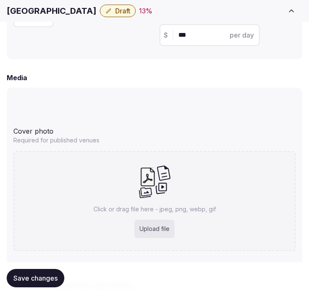
scroll to position [836, 0]
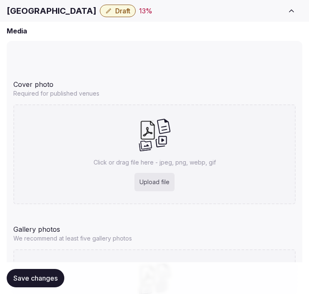
click at [38, 277] on span "Save changes" at bounding box center [35, 278] width 44 height 8
click at [73, 11] on h1 "[GEOGRAPHIC_DATA]" at bounding box center [52, 11] width 90 height 12
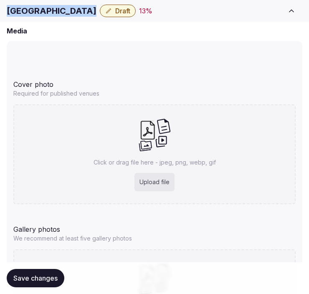
click at [73, 11] on h1 "[GEOGRAPHIC_DATA]" at bounding box center [52, 11] width 90 height 12
copy div "[GEOGRAPHIC_DATA]"
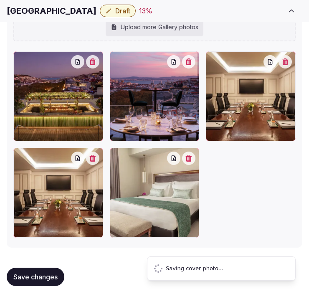
scroll to position [1249, 0]
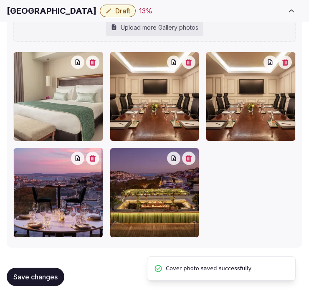
click at [186, 65] on div at bounding box center [181, 62] width 28 height 13
click at [189, 62] on button "button" at bounding box center [188, 62] width 13 height 13
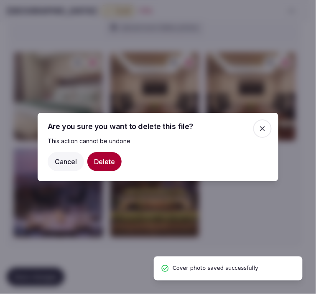
click at [107, 160] on button "Delete" at bounding box center [104, 161] width 34 height 19
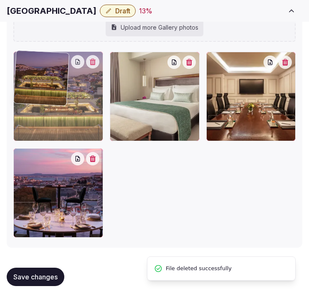
drag, startPoint x: 19, startPoint y: 155, endPoint x: 34, endPoint y: 88, distance: 69.1
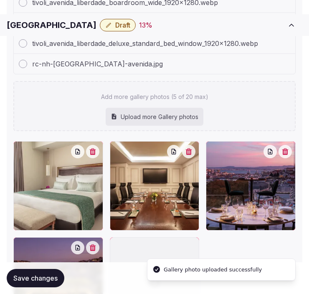
scroll to position [1273, 0]
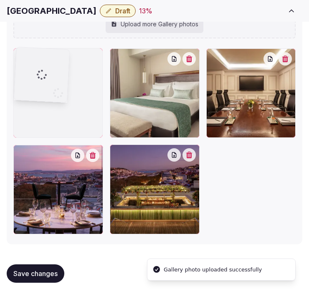
drag, startPoint x: 116, startPoint y: 151, endPoint x: 53, endPoint y: 86, distance: 90.8
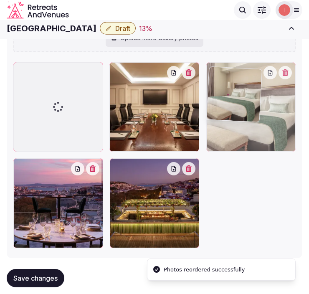
drag, startPoint x: 114, startPoint y: 51, endPoint x: 194, endPoint y: 51, distance: 80.7
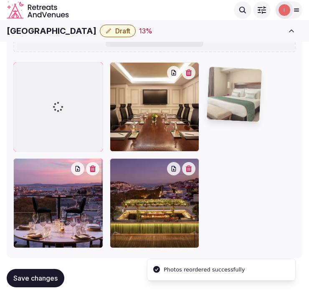
scroll to position [1254, 0]
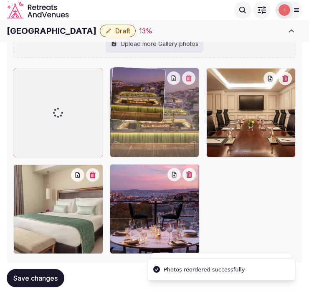
drag, startPoint x: 116, startPoint y: 168, endPoint x: 138, endPoint y: 97, distance: 74.1
click at [138, 97] on img at bounding box center [137, 94] width 55 height 55
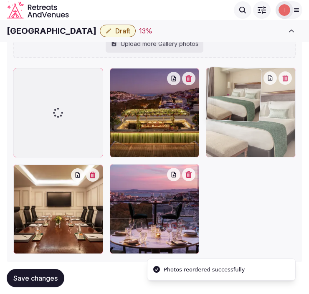
drag, startPoint x: 43, startPoint y: 160, endPoint x: 202, endPoint y: 110, distance: 166.5
click at [207, 110] on img at bounding box center [234, 94] width 55 height 55
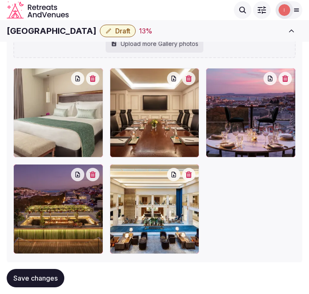
click at [39, 283] on button "Save changes" at bounding box center [36, 278] width 58 height 18
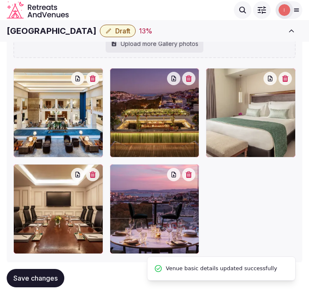
click at [36, 272] on button "Save changes" at bounding box center [36, 278] width 58 height 18
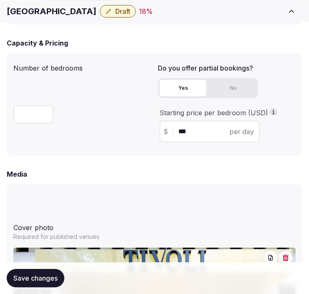
scroll to position [743, 0]
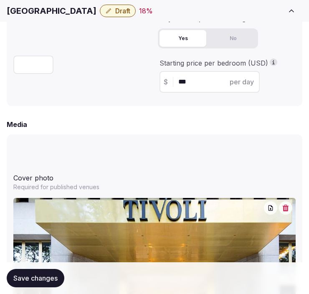
click at [149, 101] on div "Number of bedrooms *** Do you offer partial bookings? Yes No Starting price per…" at bounding box center [155, 54] width 296 height 103
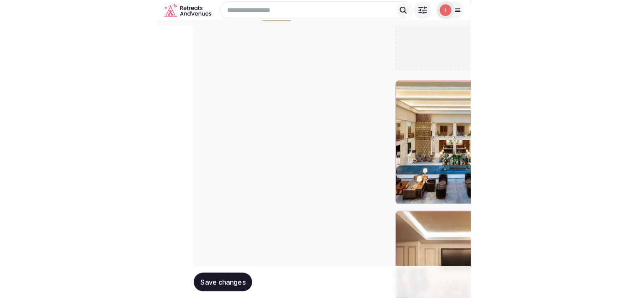
scroll to position [1040, 0]
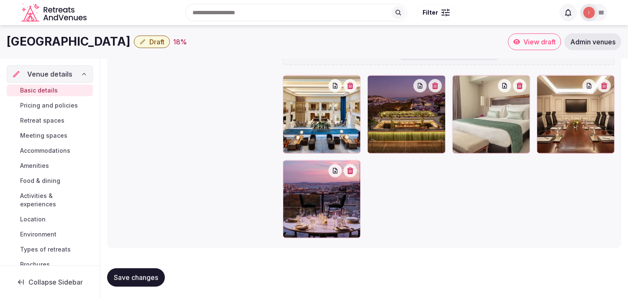
click at [56, 105] on span "Pricing and policies" at bounding box center [49, 105] width 58 height 8
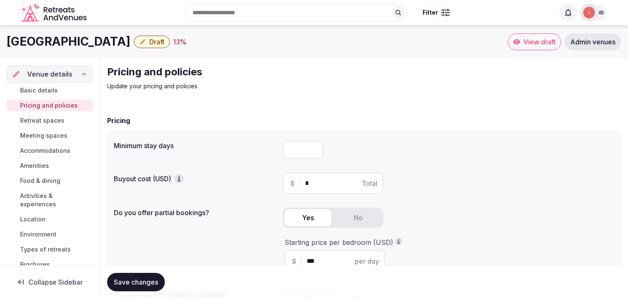
scroll to position [46, 0]
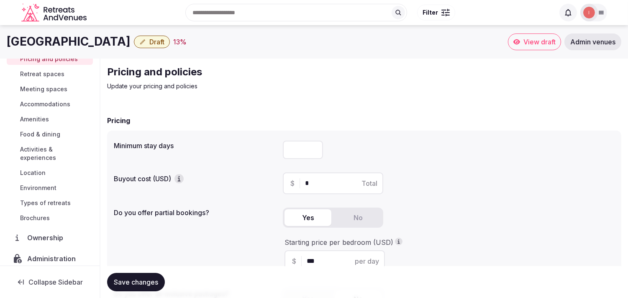
click at [127, 285] on span "Save changes" at bounding box center [136, 282] width 44 height 8
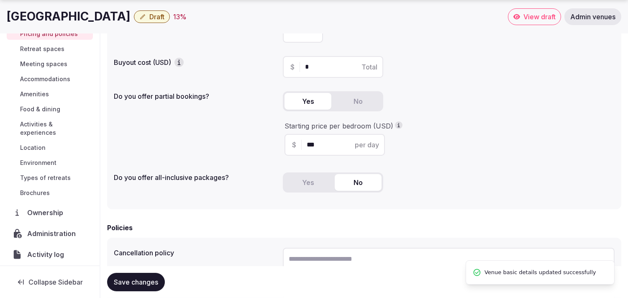
scroll to position [139, 0]
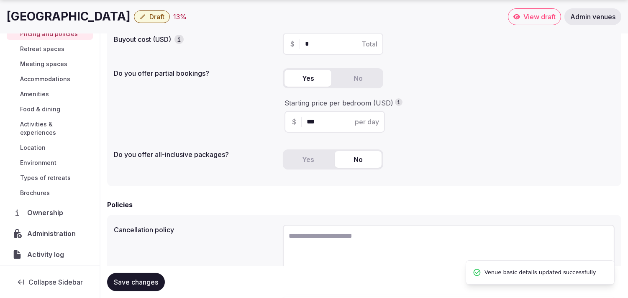
click at [55, 51] on span "Retreat spaces" at bounding box center [42, 49] width 44 height 8
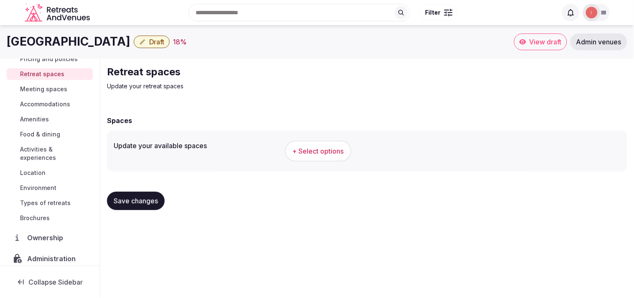
click at [309, 148] on span "+ Select options" at bounding box center [318, 150] width 51 height 9
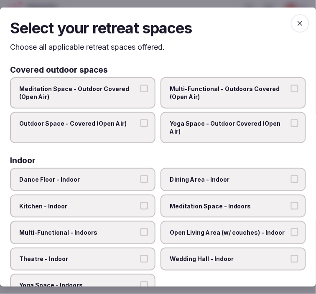
click at [187, 100] on span "Multi-Functional - Outdoors Covered (Open Air)" at bounding box center [229, 92] width 119 height 16
click at [291, 92] on button "Multi-Functional - Outdoors Covered (Open Air)" at bounding box center [295, 88] width 8 height 8
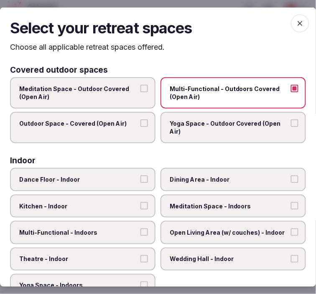
click at [137, 127] on label "Outdoor Space - Covered (Open Air)" at bounding box center [83, 127] width 146 height 31
click at [140, 127] on button "Outdoor Space - Covered (Open Air)" at bounding box center [144, 123] width 8 height 8
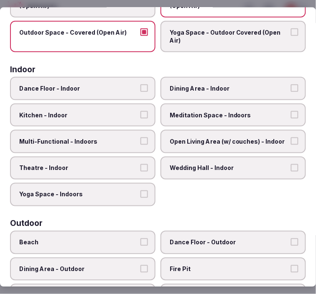
scroll to position [93, 0]
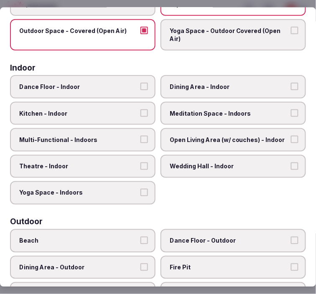
click at [172, 86] on span "Dining Area - Indoor" at bounding box center [229, 87] width 119 height 8
click at [291, 86] on button "Dining Area - Indoor" at bounding box center [295, 87] width 8 height 8
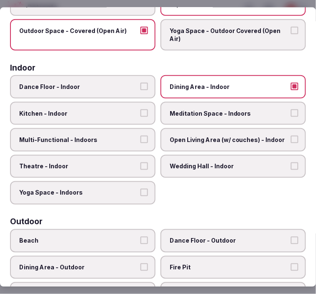
click at [131, 136] on span "Multi-Functional - Indoors" at bounding box center [78, 140] width 119 height 8
click at [140, 136] on button "Multi-Functional - Indoors" at bounding box center [144, 140] width 8 height 8
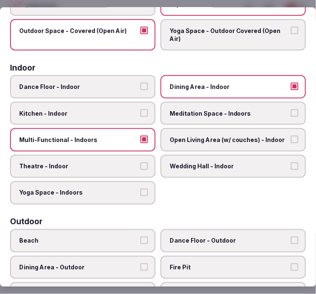
click at [122, 111] on span "Kitchen - Indoor" at bounding box center [78, 113] width 119 height 8
click at [140, 111] on button "Kitchen - Indoor" at bounding box center [144, 113] width 8 height 8
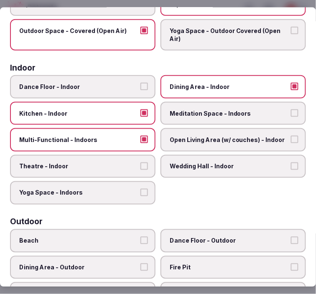
click at [124, 109] on span "Kitchen - Indoor" at bounding box center [78, 113] width 119 height 8
click at [140, 109] on button "Kitchen - Indoor" at bounding box center [144, 113] width 8 height 8
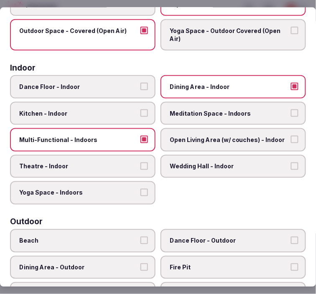
click at [123, 157] on label "Theatre - Indoor" at bounding box center [83, 166] width 146 height 23
click at [140, 162] on button "Theatre - Indoor" at bounding box center [144, 166] width 8 height 8
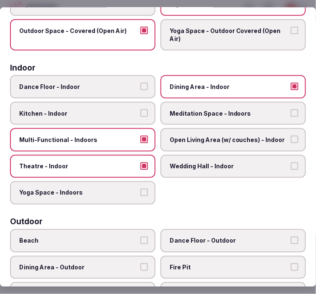
click at [179, 139] on span "Open Living Area (w/ couches) - Indoor" at bounding box center [229, 140] width 119 height 8
click at [291, 139] on button "Open Living Area (w/ couches) - Indoor" at bounding box center [295, 140] width 8 height 8
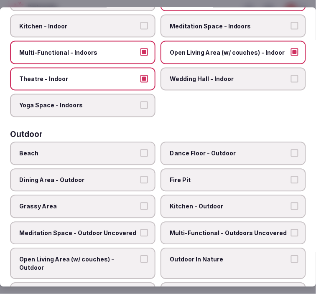
scroll to position [232, 0]
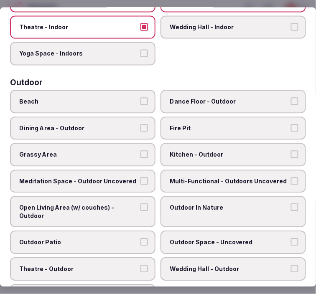
click at [202, 98] on span "Dance Floor - Outdoor" at bounding box center [229, 102] width 119 height 8
click at [291, 98] on button "Dance Floor - Outdoor" at bounding box center [295, 102] width 8 height 8
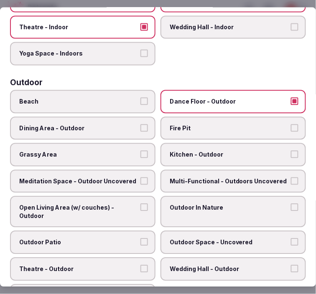
click at [210, 98] on span "Dance Floor - Outdoor" at bounding box center [229, 102] width 119 height 8
click at [291, 98] on button "Dance Floor - Outdoor" at bounding box center [295, 102] width 8 height 8
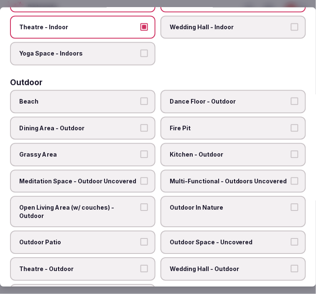
click at [122, 151] on span "Grassy Area" at bounding box center [78, 155] width 119 height 8
click at [140, 151] on button "Grassy Area" at bounding box center [144, 155] width 8 height 8
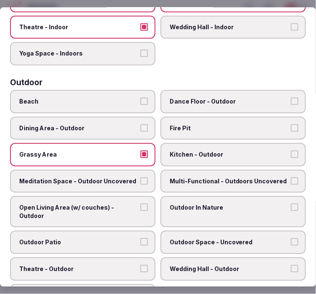
click at [109, 204] on span "Open Living Area (w/ couches) - Outdoor" at bounding box center [78, 212] width 119 height 16
click at [140, 204] on button "Open Living Area (w/ couches) - Outdoor" at bounding box center [144, 208] width 8 height 8
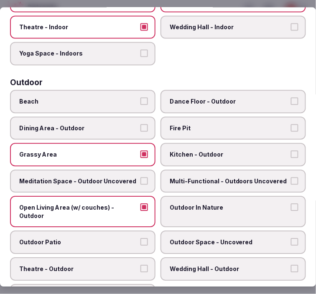
drag, startPoint x: 115, startPoint y: 226, endPoint x: 143, endPoint y: 222, distance: 28.7
click at [116, 231] on label "Outdoor Patio" at bounding box center [83, 242] width 146 height 23
click at [140, 239] on button "Outdoor Patio" at bounding box center [144, 243] width 8 height 8
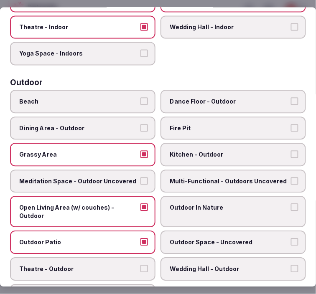
drag, startPoint x: 187, startPoint y: 211, endPoint x: 194, endPoint y: 203, distance: 10.4
click at [188, 209] on label "Outdoor In Nature" at bounding box center [234, 212] width 146 height 31
click at [291, 209] on button "Outdoor In Nature" at bounding box center [295, 208] width 8 height 8
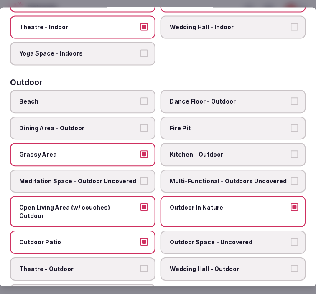
click at [222, 177] on span "Multi-Functional - Outdoors Uncovered" at bounding box center [229, 181] width 119 height 8
click at [291, 177] on button "Multi-Functional - Outdoors Uncovered" at bounding box center [295, 181] width 8 height 8
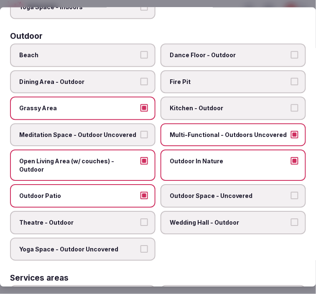
click at [215, 192] on span "Outdoor Space - Uncovered" at bounding box center [229, 196] width 119 height 8
click at [291, 192] on button "Outdoor Space - Uncovered" at bounding box center [295, 196] width 8 height 8
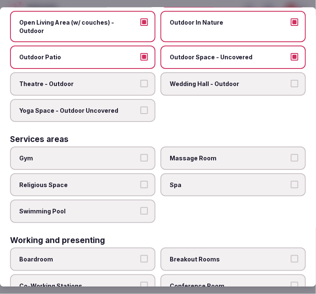
scroll to position [465, 0]
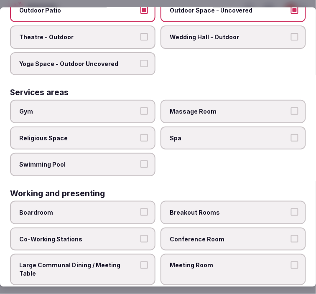
click at [131, 161] on span "Swimming Pool" at bounding box center [78, 165] width 119 height 8
click at [140, 161] on button "Swimming Pool" at bounding box center [144, 165] width 8 height 8
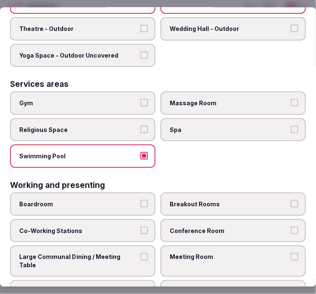
scroll to position [475, 0]
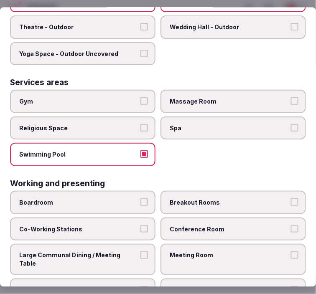
click at [195, 220] on label "Conference Room" at bounding box center [234, 228] width 146 height 23
click at [291, 225] on button "Conference Room" at bounding box center [295, 229] width 8 height 8
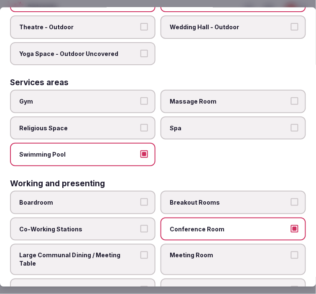
click at [186, 252] on span "Meeting Room" at bounding box center [229, 256] width 119 height 8
click at [291, 252] on button "Meeting Room" at bounding box center [295, 256] width 8 height 8
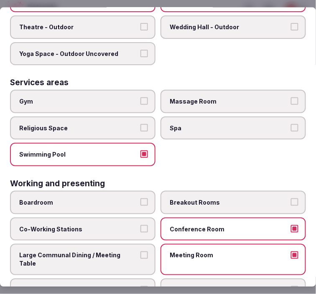
click at [126, 252] on span "Large Communal Dining / Meeting Table" at bounding box center [78, 260] width 119 height 16
click at [140, 252] on button "Large Communal Dining / Meeting Table" at bounding box center [144, 256] width 8 height 8
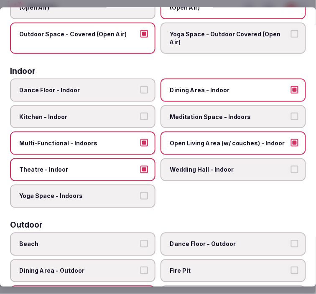
scroll to position [0, 0]
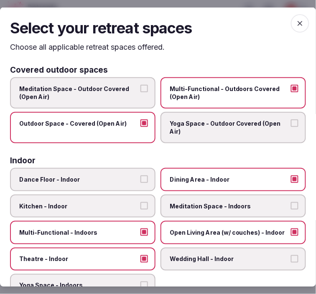
click at [296, 19] on icon "button" at bounding box center [300, 23] width 8 height 8
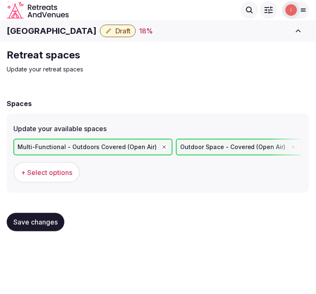
click at [40, 220] on span "Save changes" at bounding box center [35, 222] width 44 height 8
click at [40, 219] on span "Save changes" at bounding box center [35, 222] width 44 height 8
